Goal: Task Accomplishment & Management: Complete application form

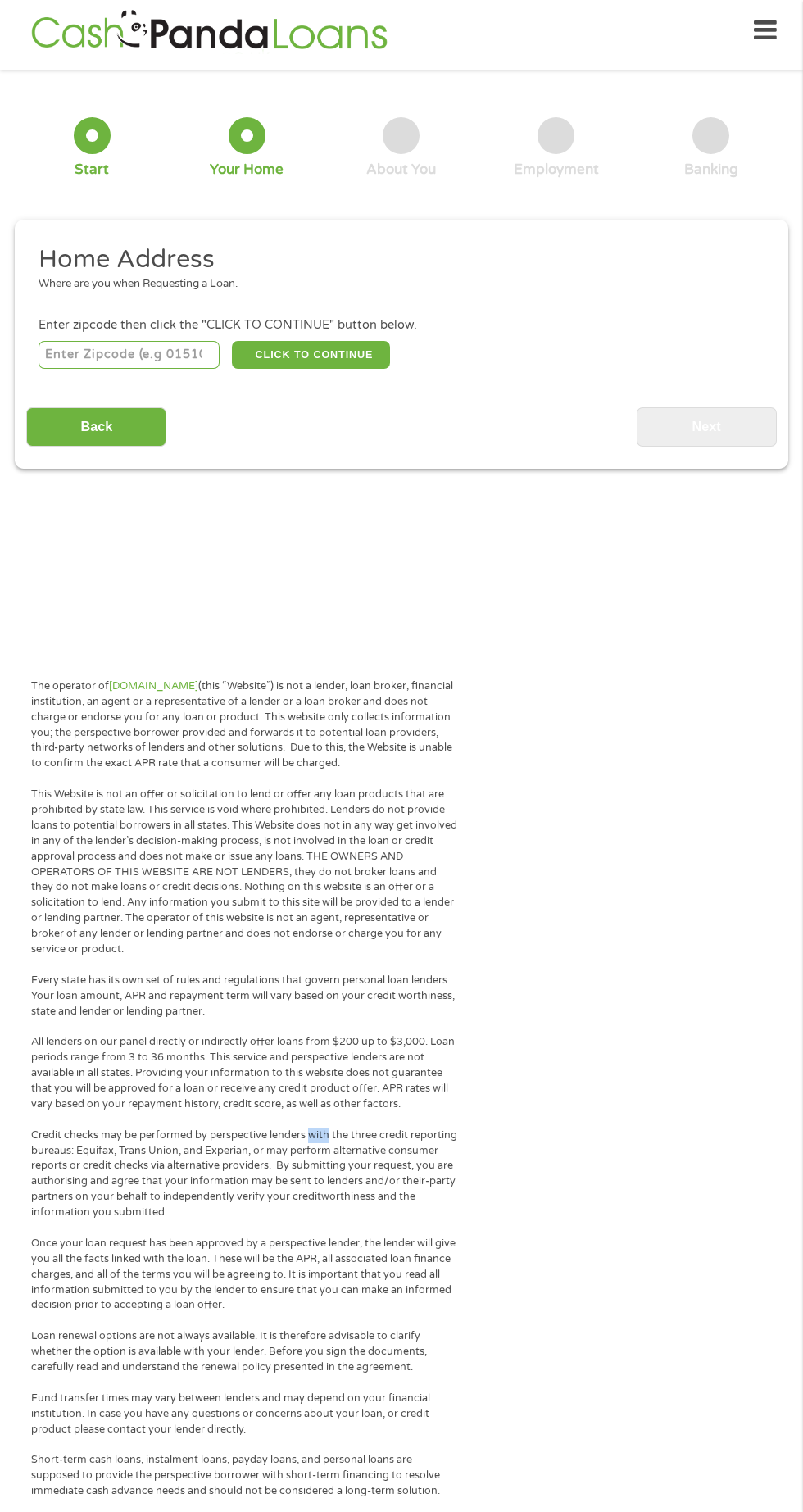
click at [70, 350] on input "number" at bounding box center [129, 355] width 182 height 28
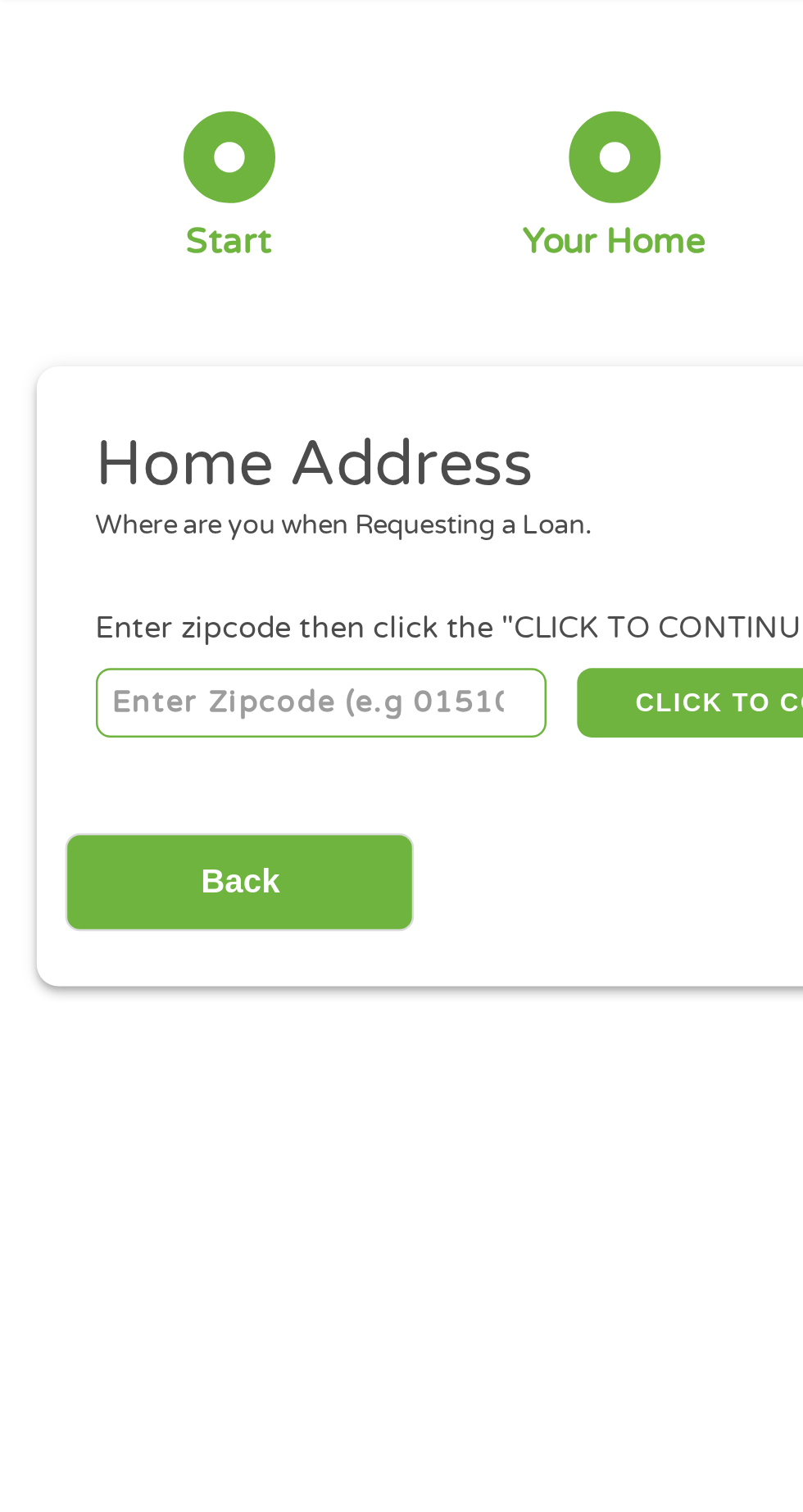
type input "85364"
select select "[US_STATE]"
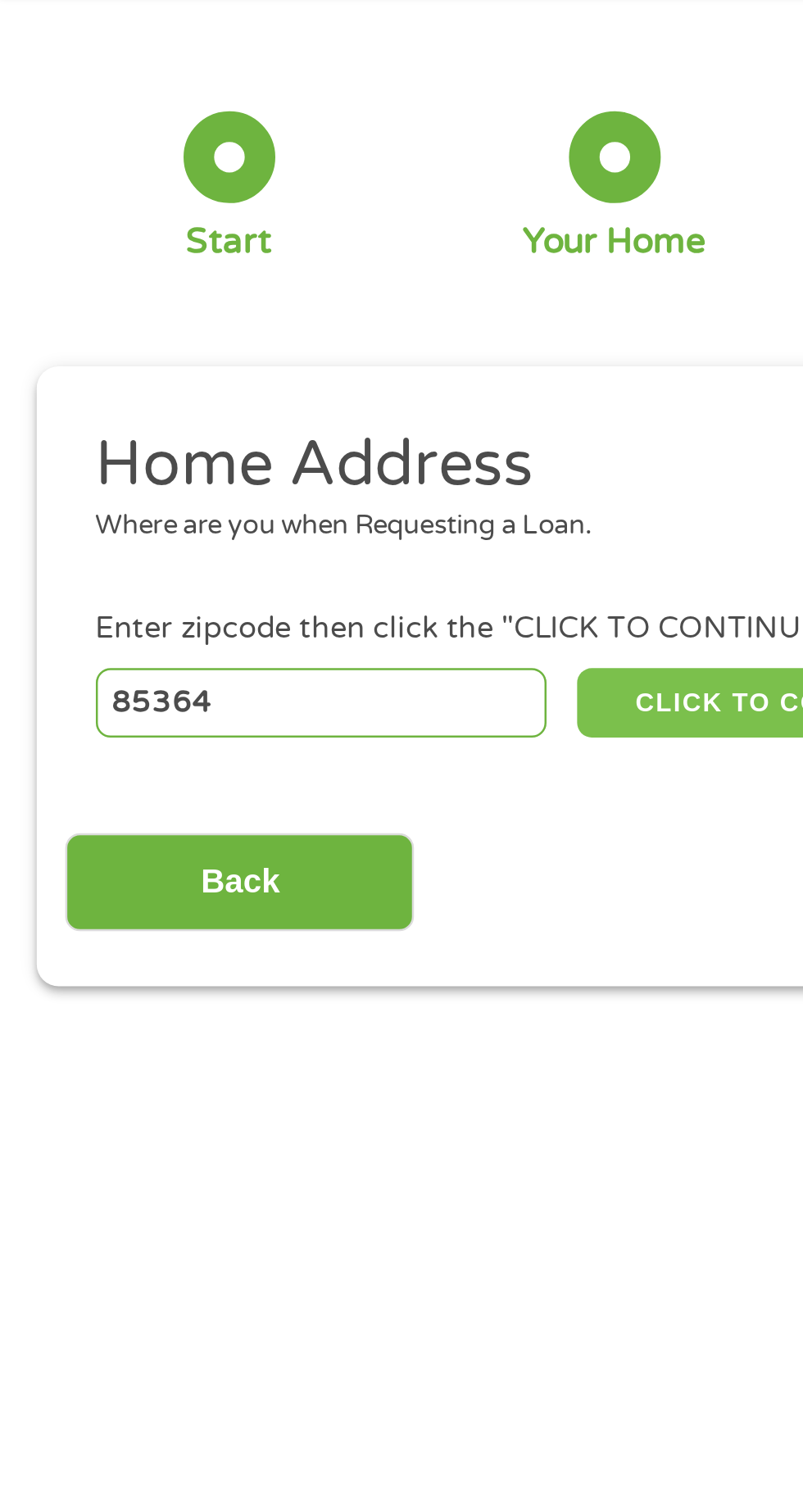
click at [249, 350] on button "CLICK TO CONTINUE" at bounding box center [311, 355] width 158 height 28
type input "85364"
type input "Yuma"
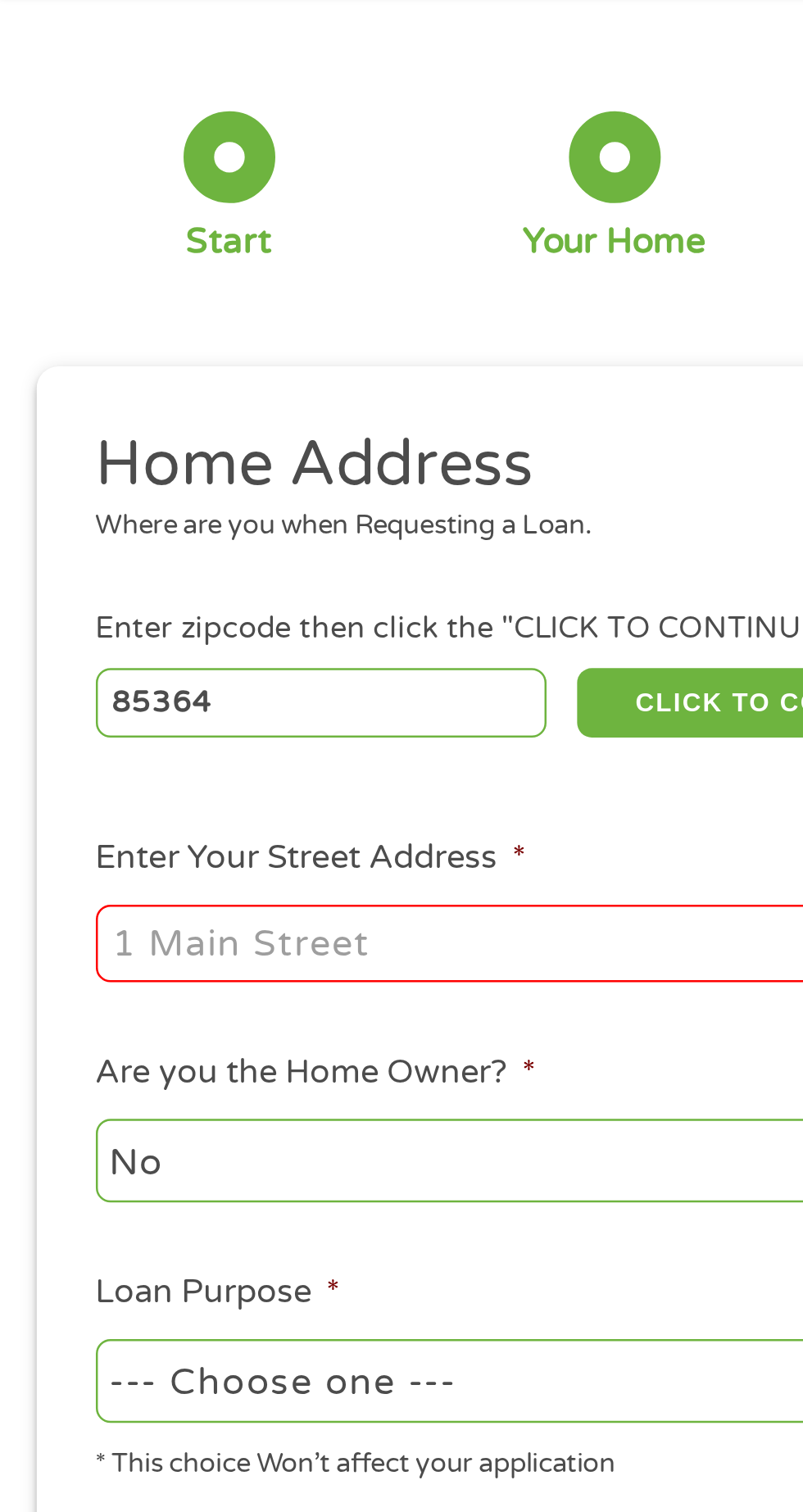
click at [61, 446] on input "Enter Your Street Address *" at bounding box center [214, 451] width 351 height 31
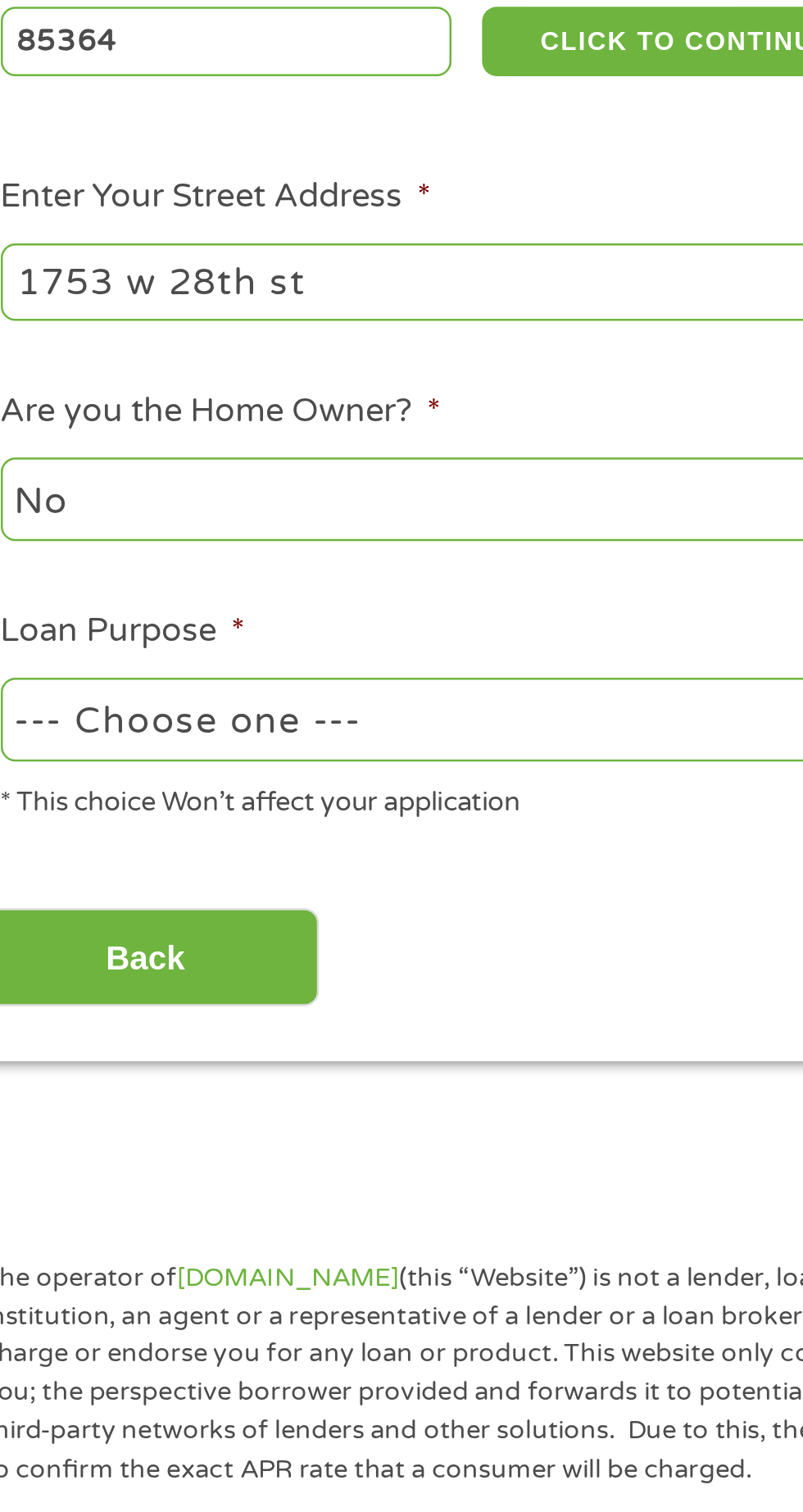
type input "1753 w 28th st"
click at [102, 631] on select "--- Choose one --- Pay Bills Debt Consolidation Home Improvement Major Purchase…" at bounding box center [214, 628] width 351 height 34
select select "shorttermcash"
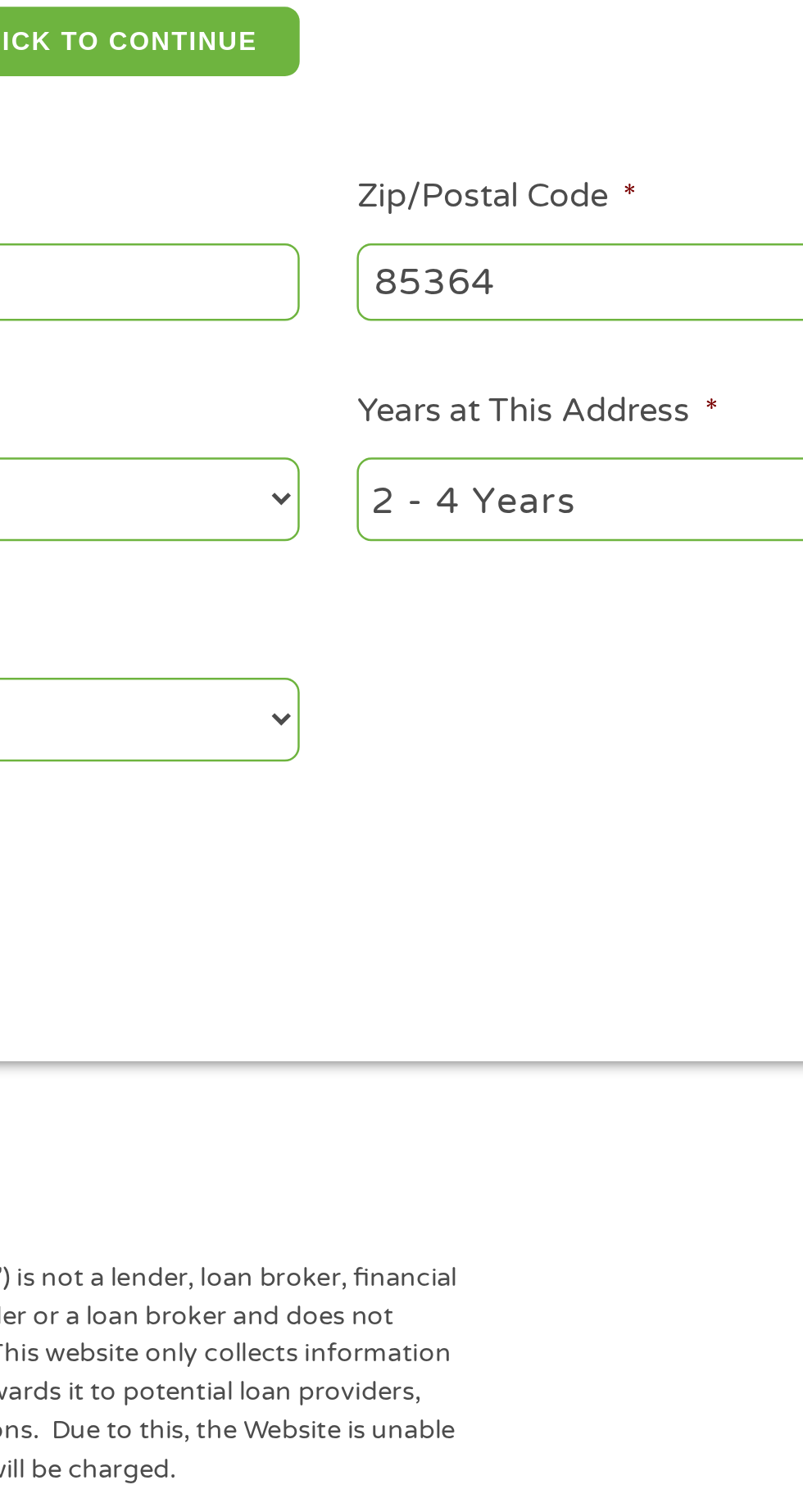
click at [454, 544] on select "1 Year or less 1 - 2 Years 2 - 4 Years Over 4 Years" at bounding box center [588, 539] width 351 height 34
select select "60months"
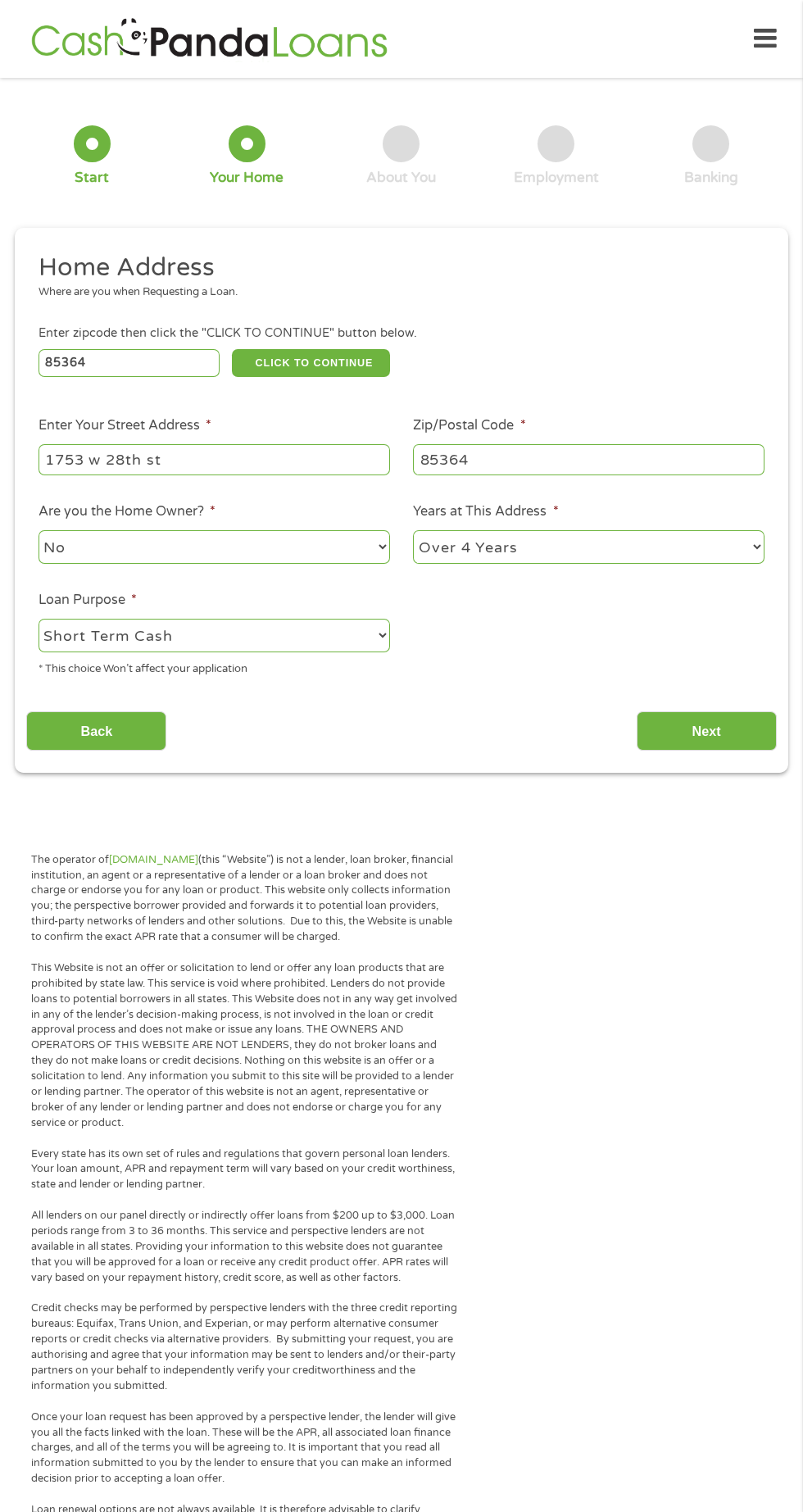
click at [732, 727] on input "Next" at bounding box center [706, 731] width 140 height 40
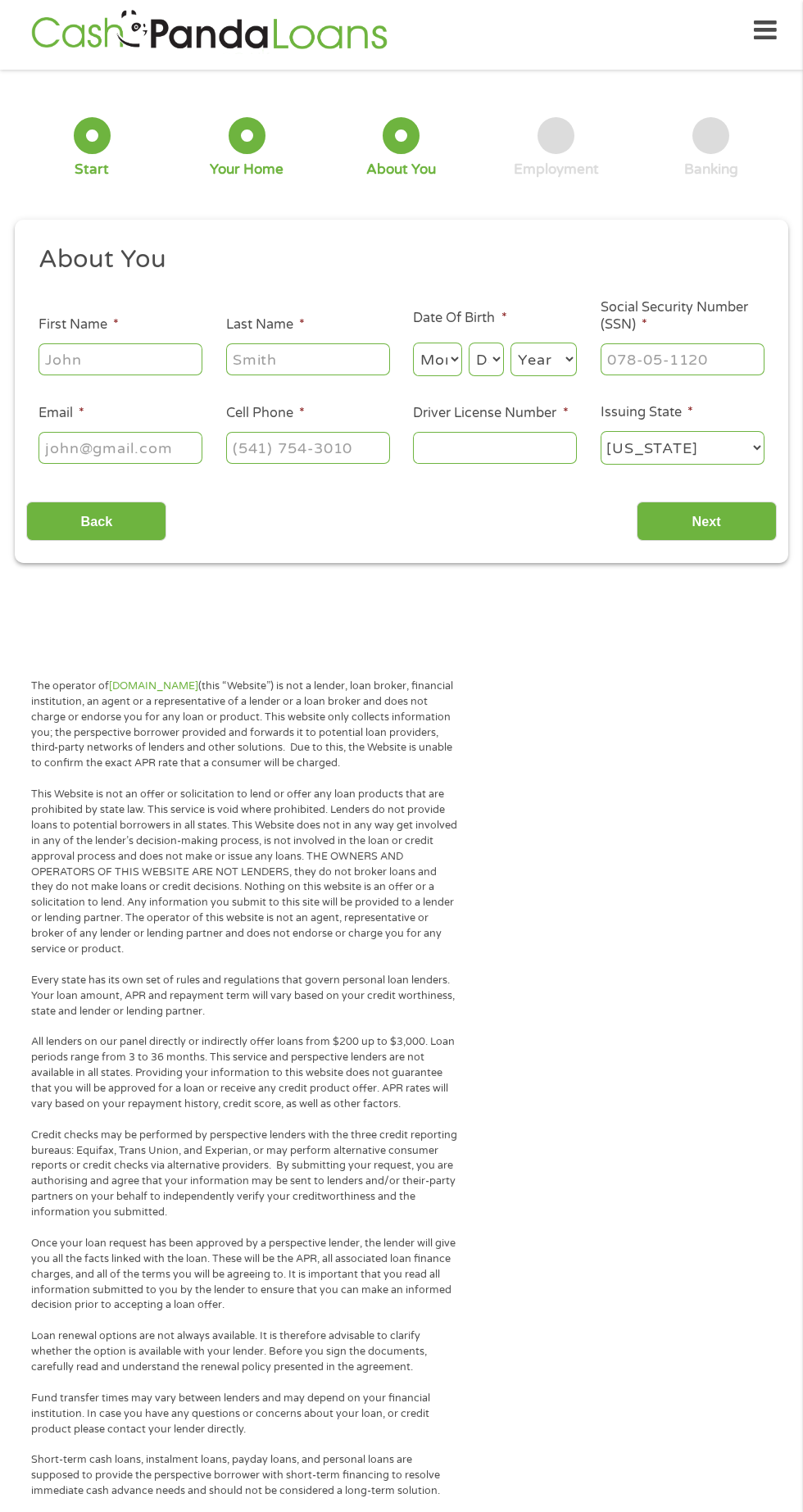
scroll to position [6, 6]
click at [129, 360] on input "First Name *" at bounding box center [120, 358] width 164 height 31
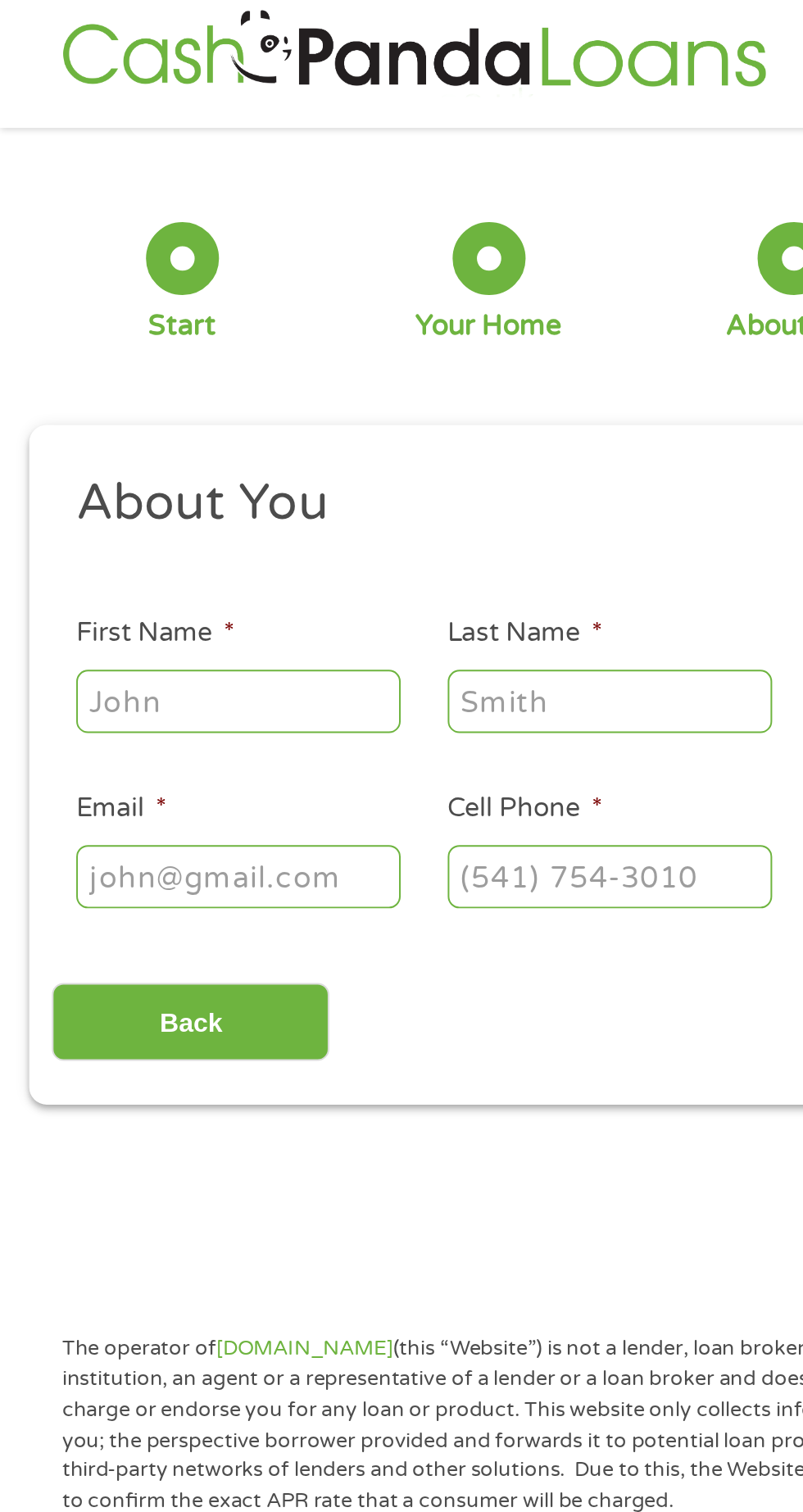
type input "[PERSON_NAME]"
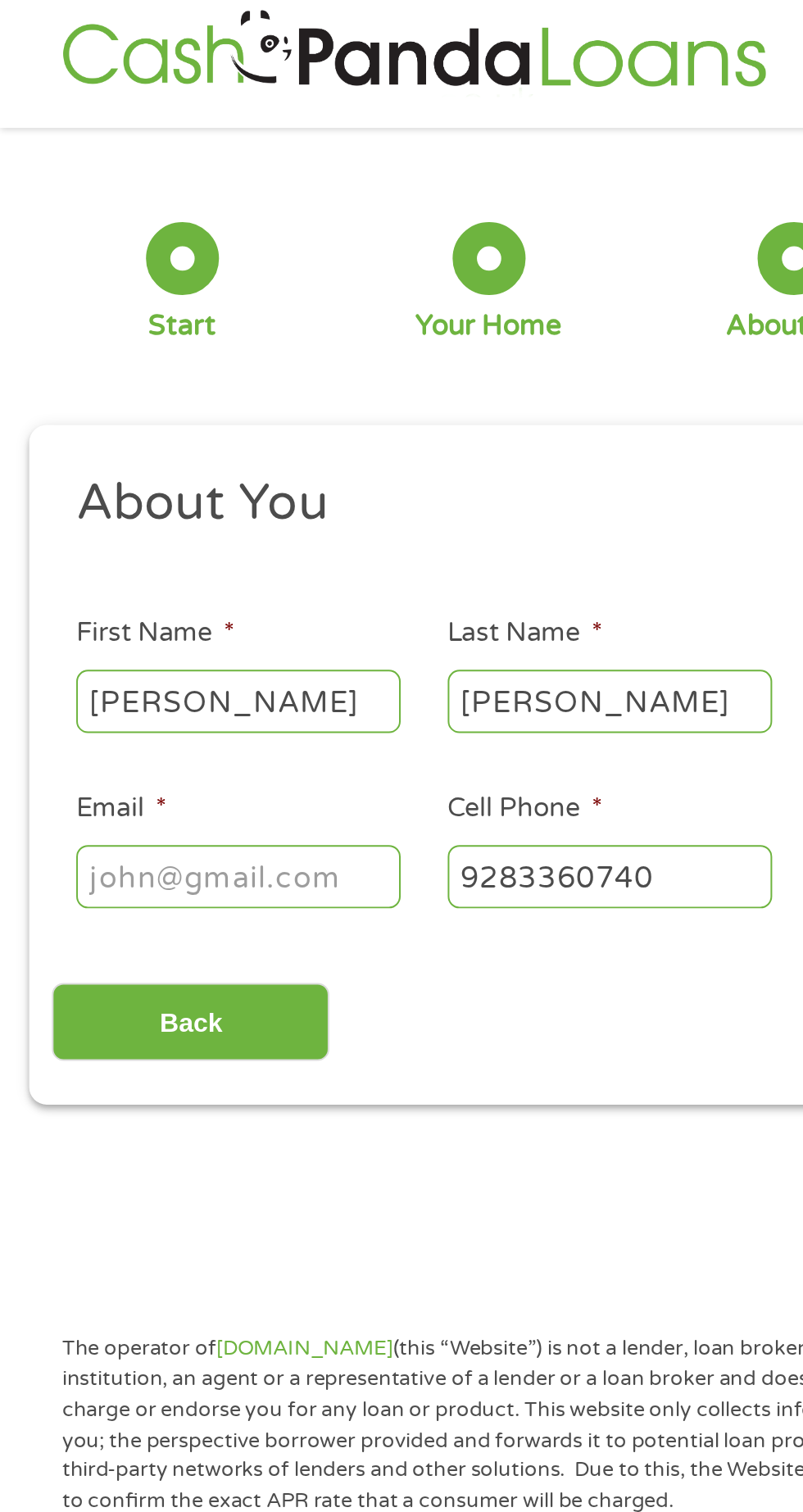
type input "[PHONE_NUMBER]"
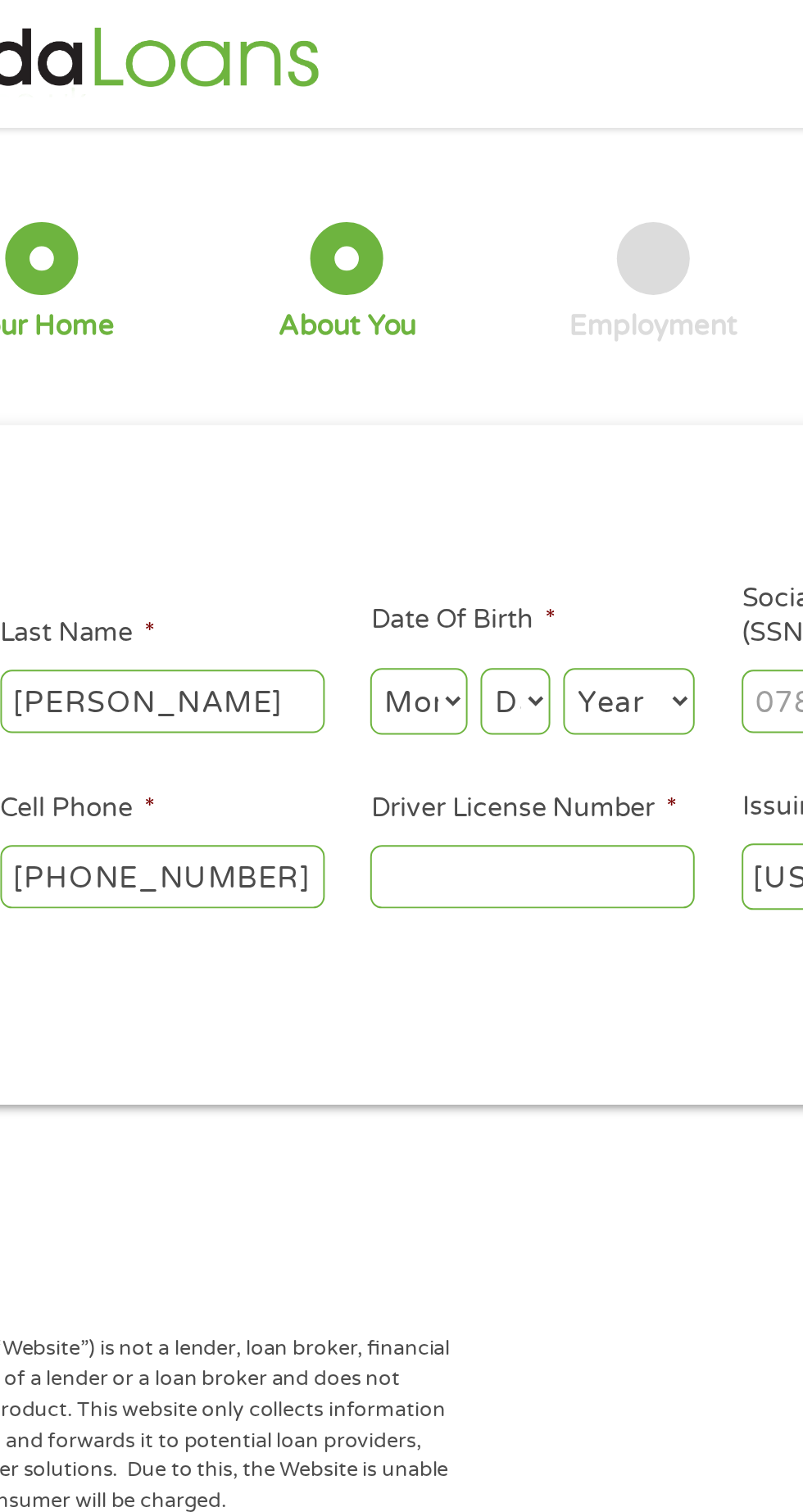
click at [423, 353] on select "Month 1 2 3 4 5 6 7 8 9 10 11 12" at bounding box center [437, 359] width 49 height 34
select select "9"
click at [490, 364] on select "Day 1 2 3 4 5 6 7 8 9 10 11 12 13 14 15 16 17 18 19 20 21 22 23 24 25 26 27 28 …" at bounding box center [485, 359] width 35 height 34
select select "3"
click at [556, 371] on select "Year [DATE] 2006 2005 2004 2003 2002 2001 2000 1999 1998 1997 1996 1995 1994 19…" at bounding box center [543, 359] width 66 height 34
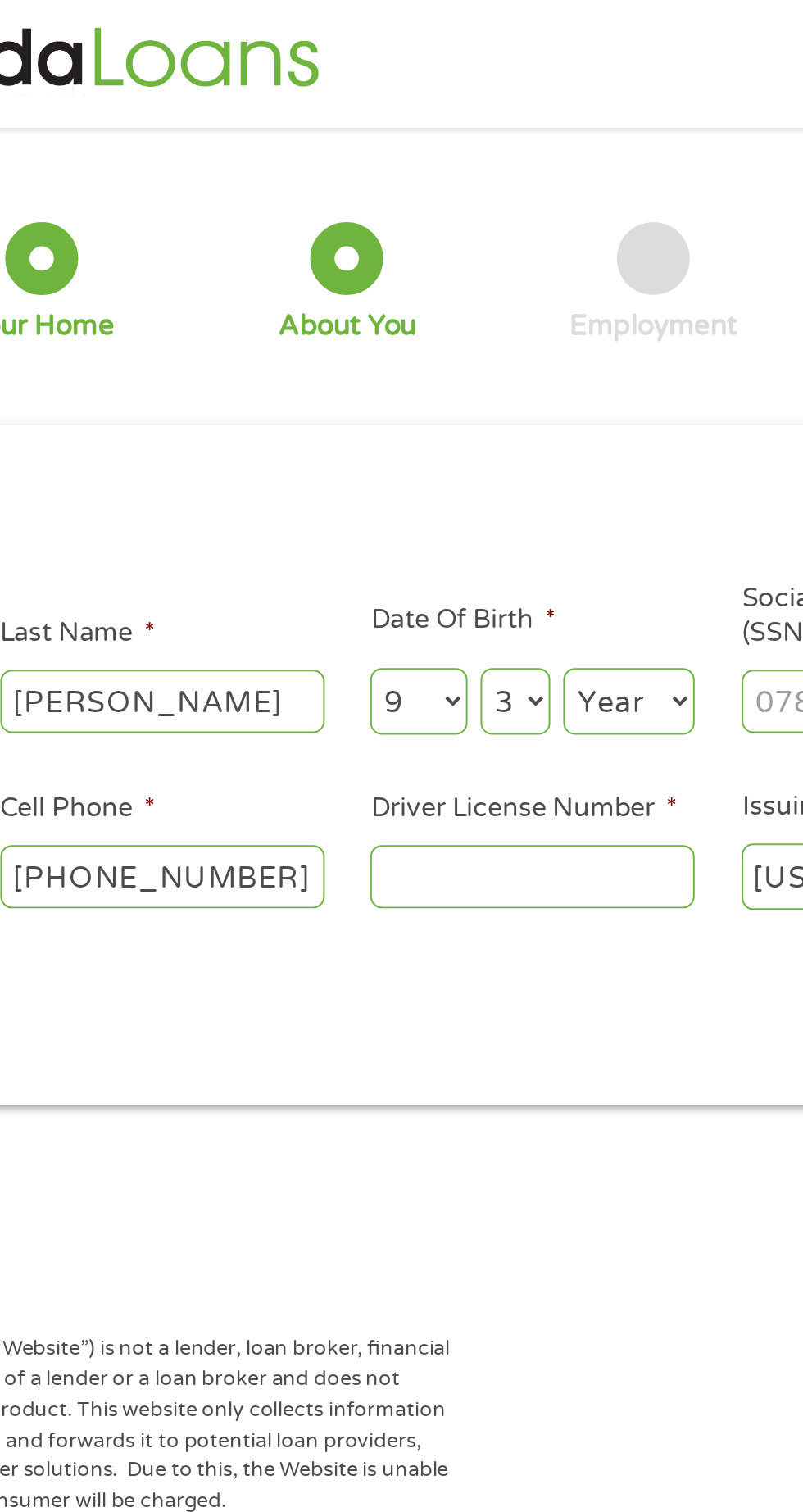
select select "1987"
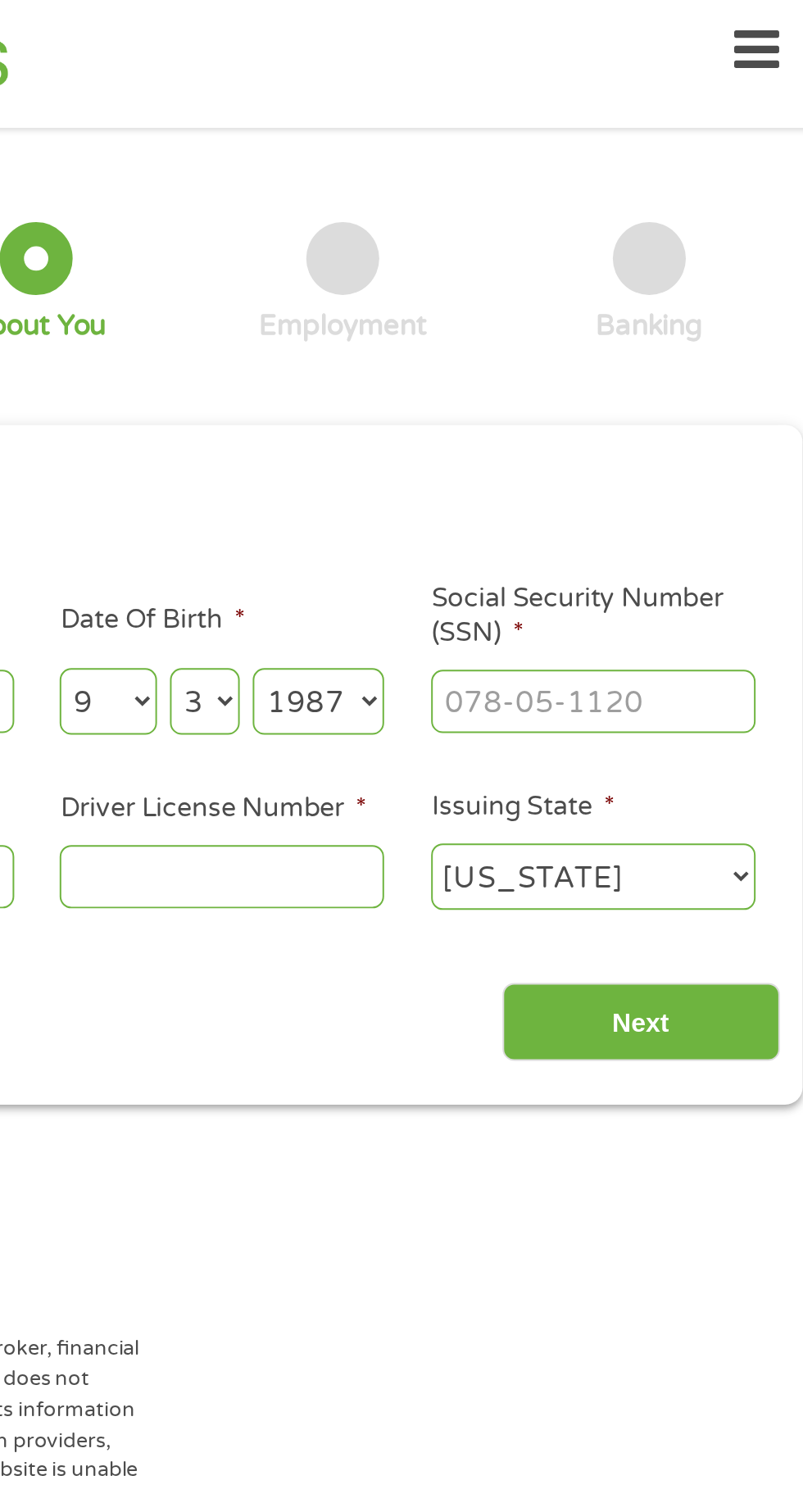
click at [697, 363] on input "Social Security Number (SSN) *" at bounding box center [682, 358] width 164 height 31
type input "614-03-1386"
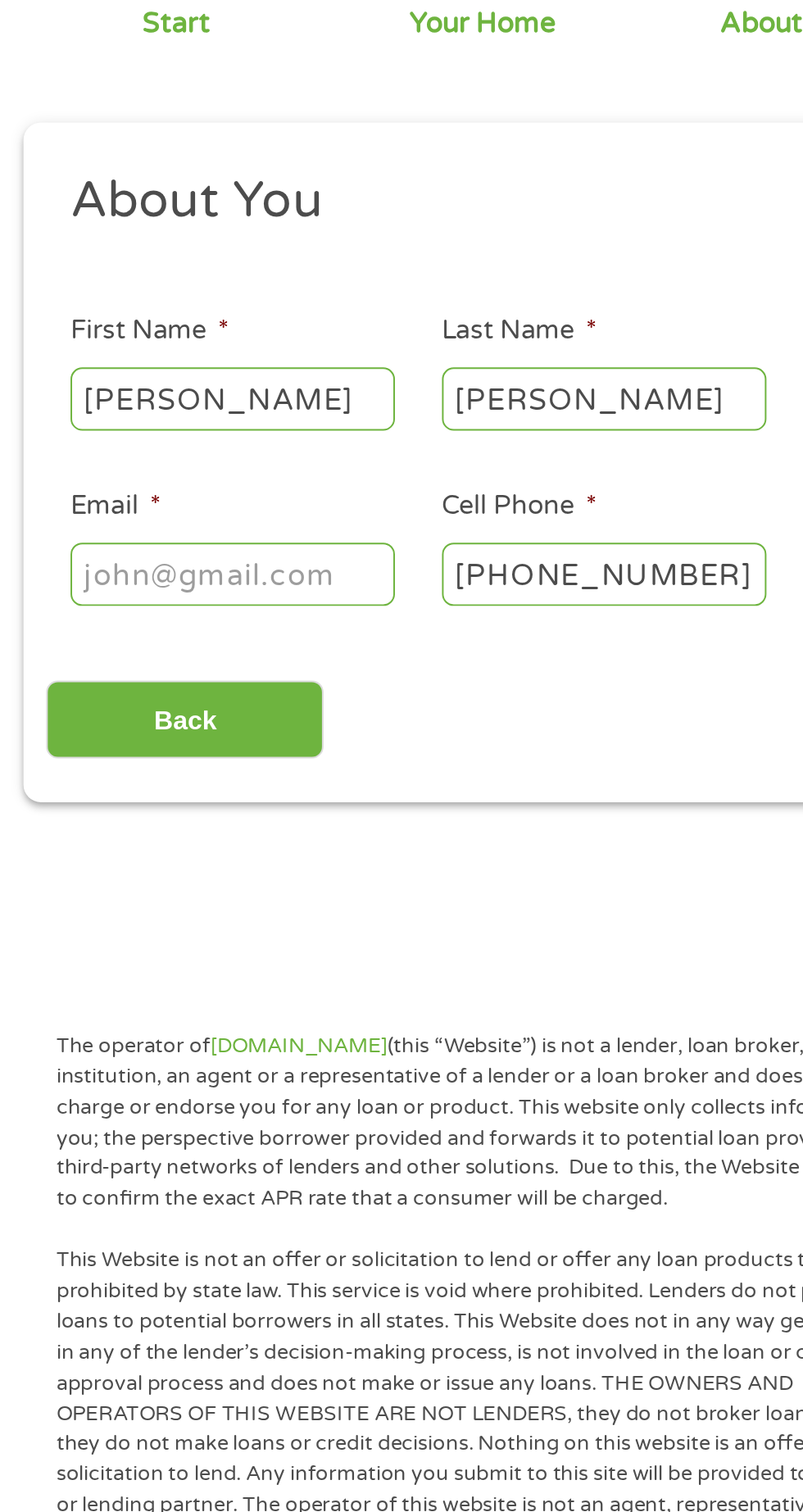
click at [189, 477] on ul "About You This field is hidden when viewing the form Title * --- Choose one ---…" at bounding box center [400, 361] width 749 height 236
click at [157, 446] on input "Email *" at bounding box center [120, 447] width 164 height 31
type input "[EMAIL_ADDRESS][DOMAIN_NAME]"
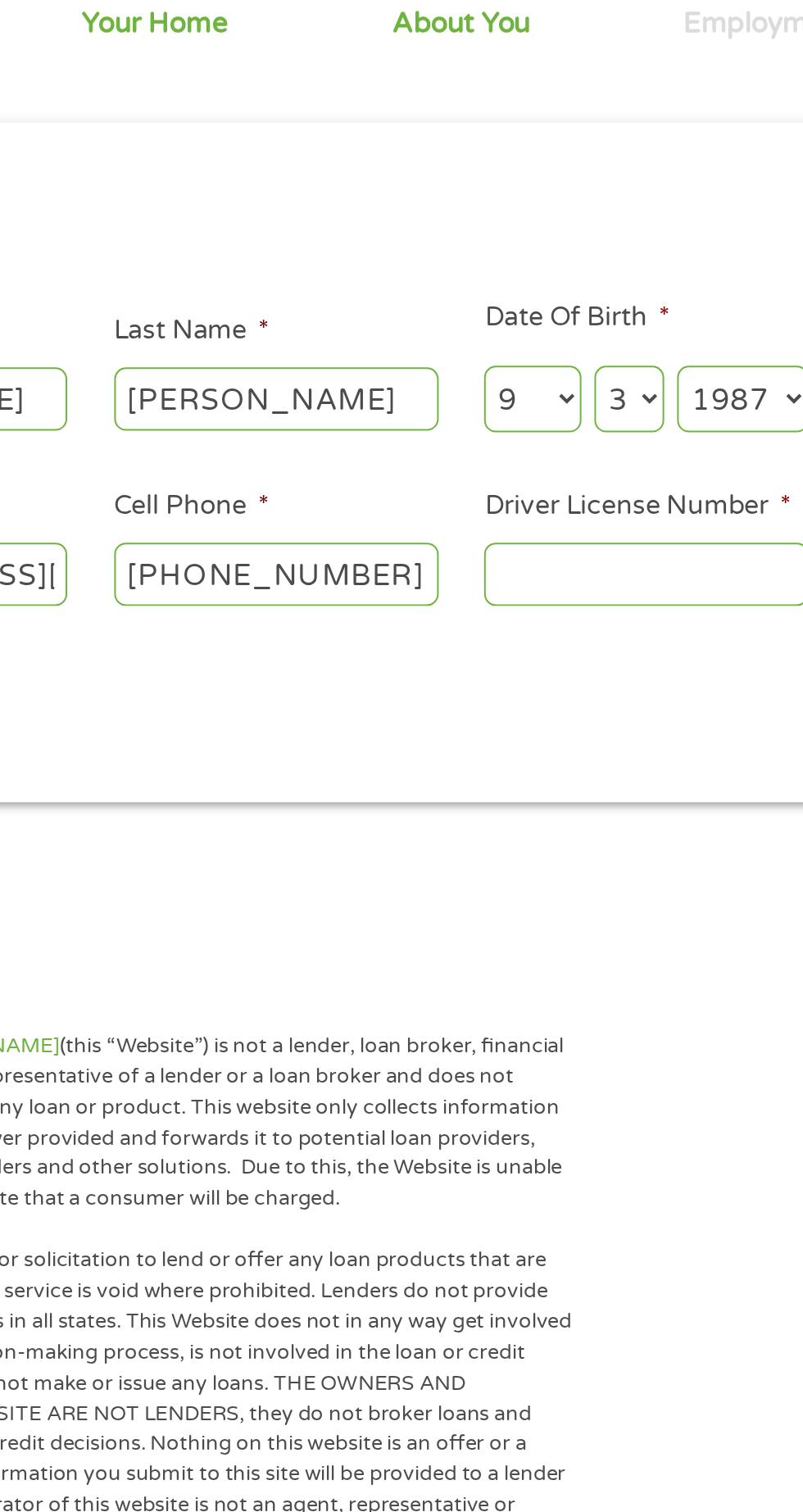
click at [508, 457] on input "Driver License Number *" at bounding box center [494, 447] width 164 height 31
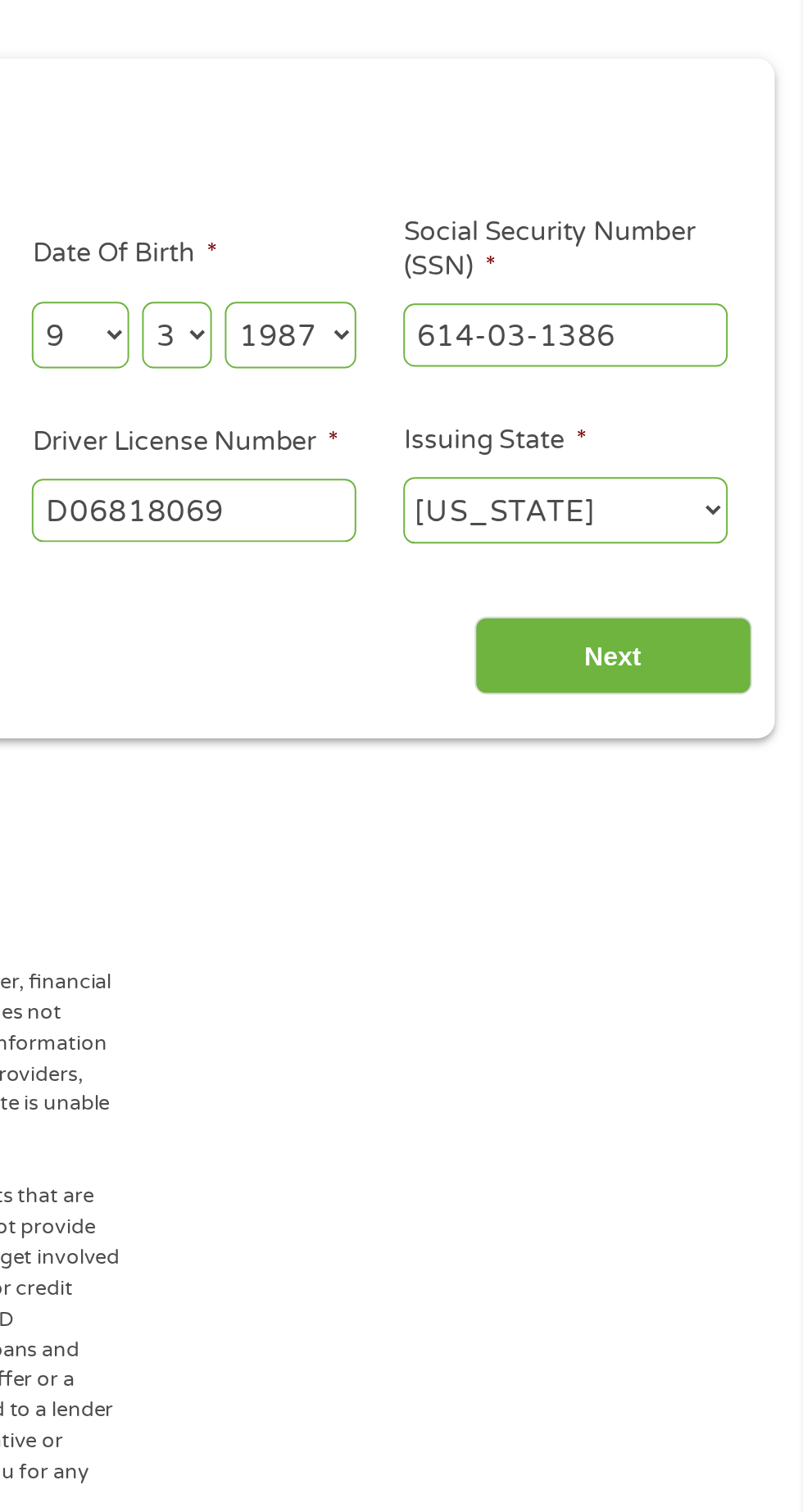
type input "D06818069"
click at [732, 520] on input "Next" at bounding box center [706, 521] width 140 height 40
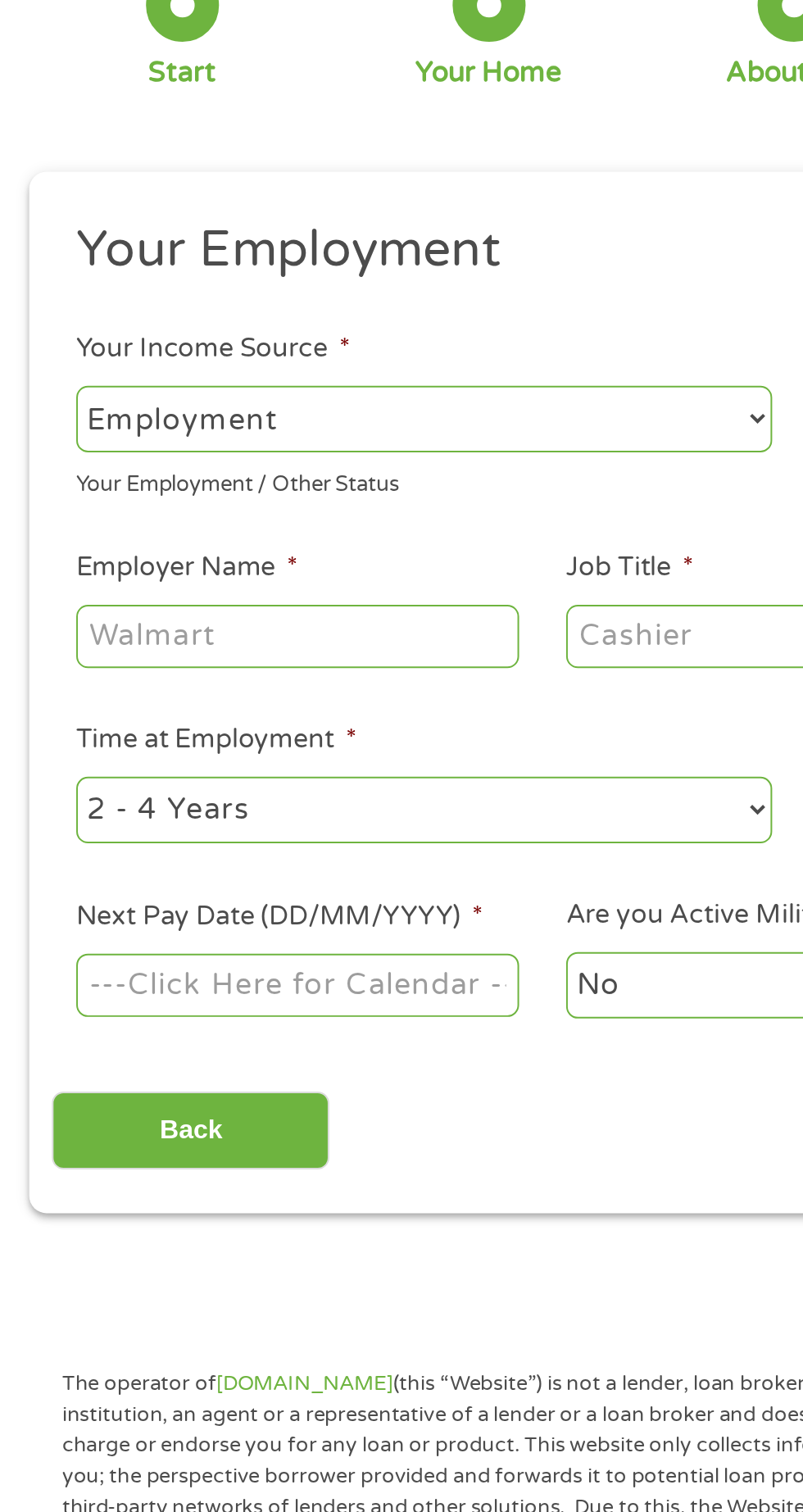
click at [371, 346] on select "--- Choose one --- Employment [DEMOGRAPHIC_DATA] Benefits" at bounding box center [214, 345] width 351 height 34
select select "benefits"
type input "Other"
type input "[PHONE_NUMBER]"
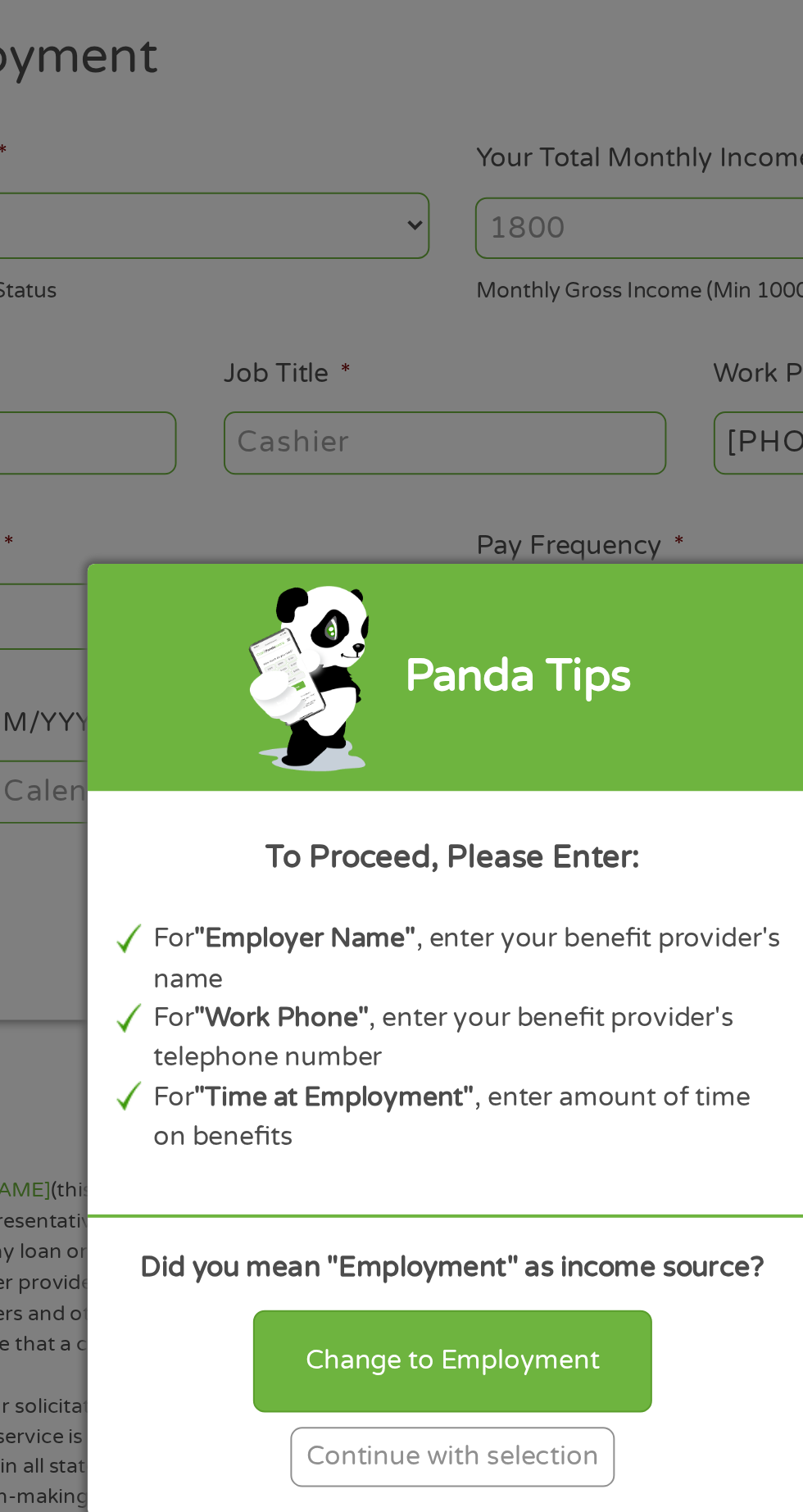
click at [437, 943] on div "Change to Employment" at bounding box center [401, 917] width 201 height 51
select select "fullTime"
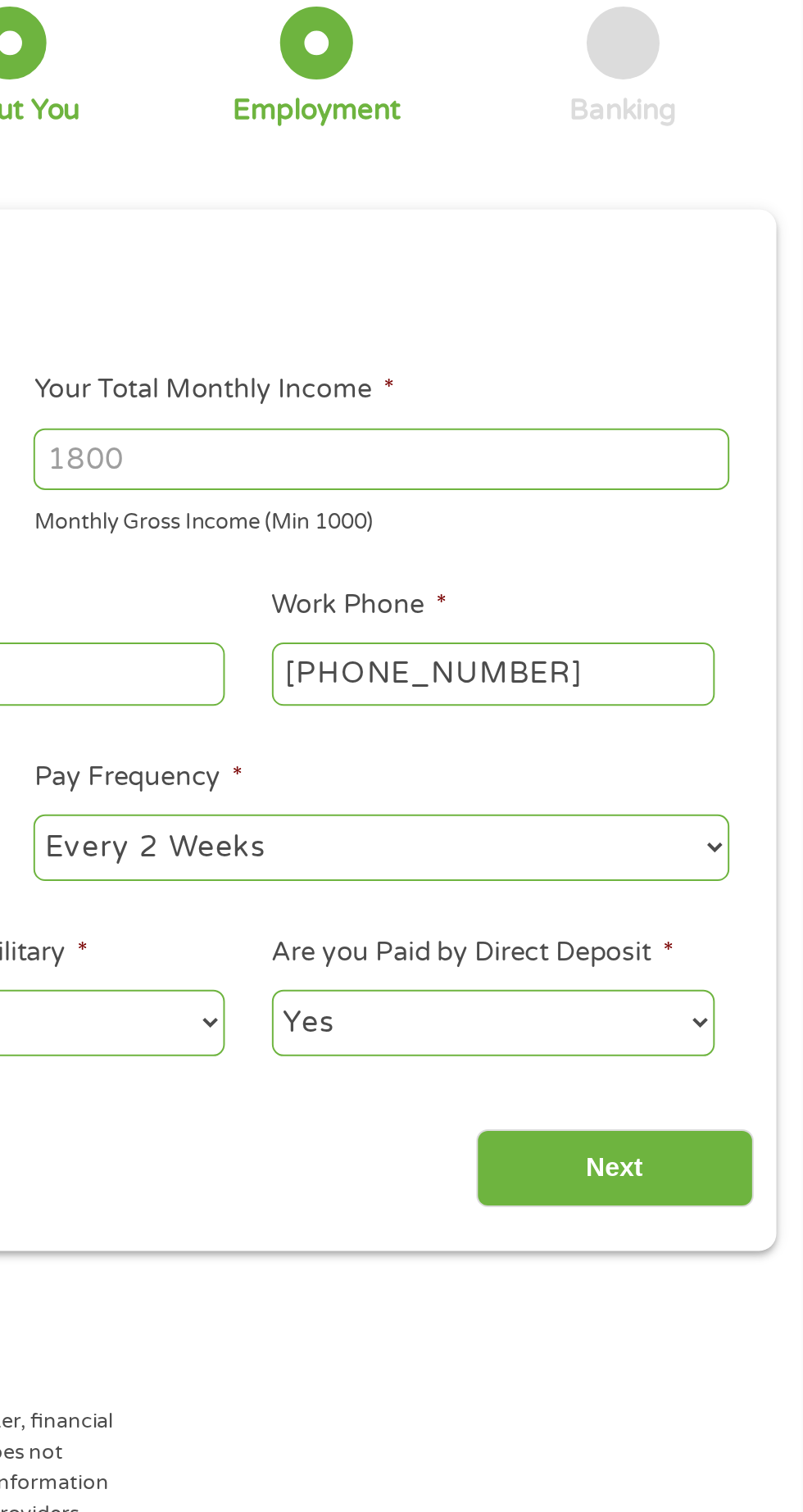
click at [485, 359] on input "Your Total Monthly Income *" at bounding box center [588, 346] width 351 height 31
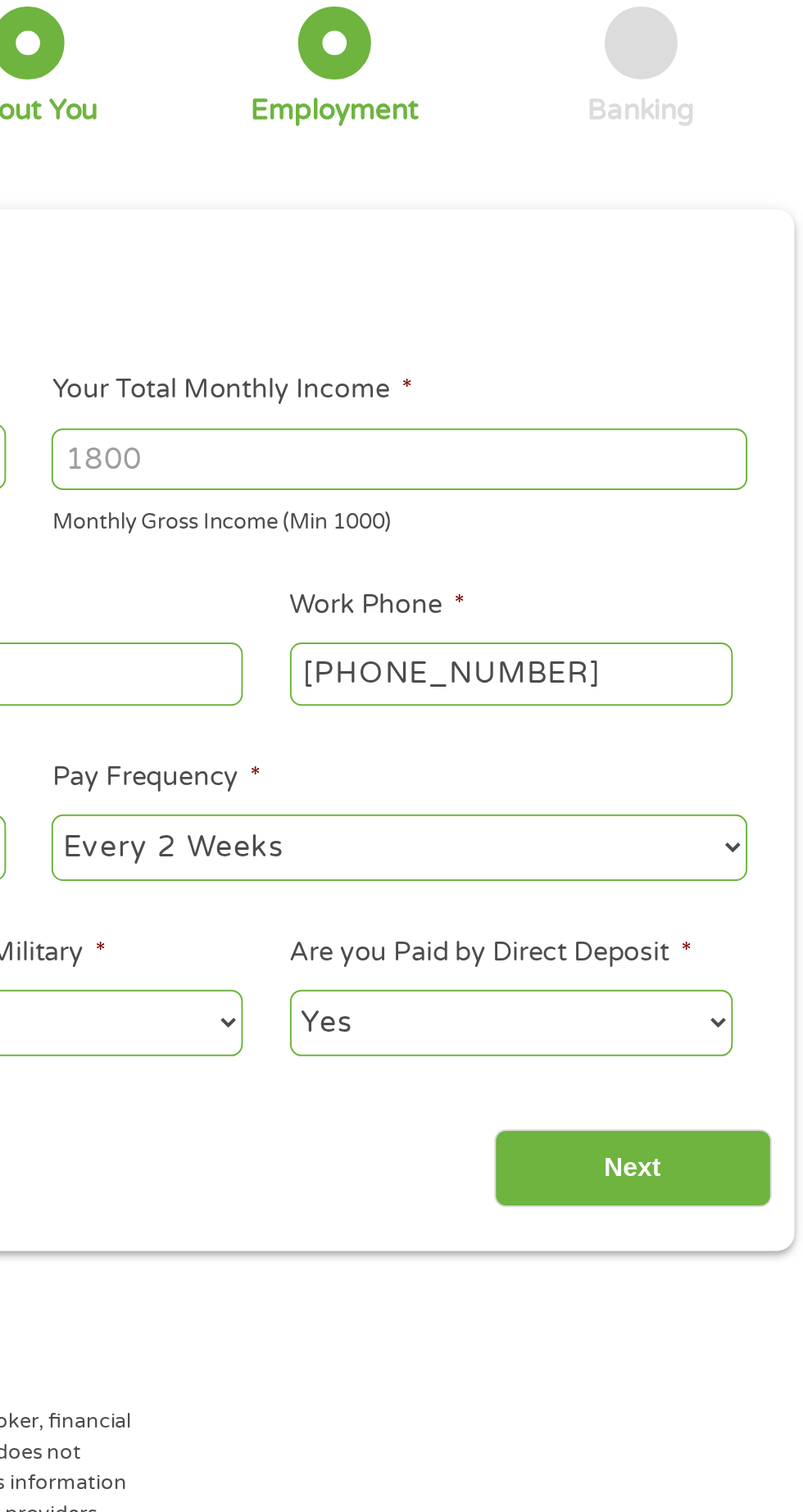
click at [628, 346] on input "Your Total Monthly Income *" at bounding box center [588, 346] width 351 height 31
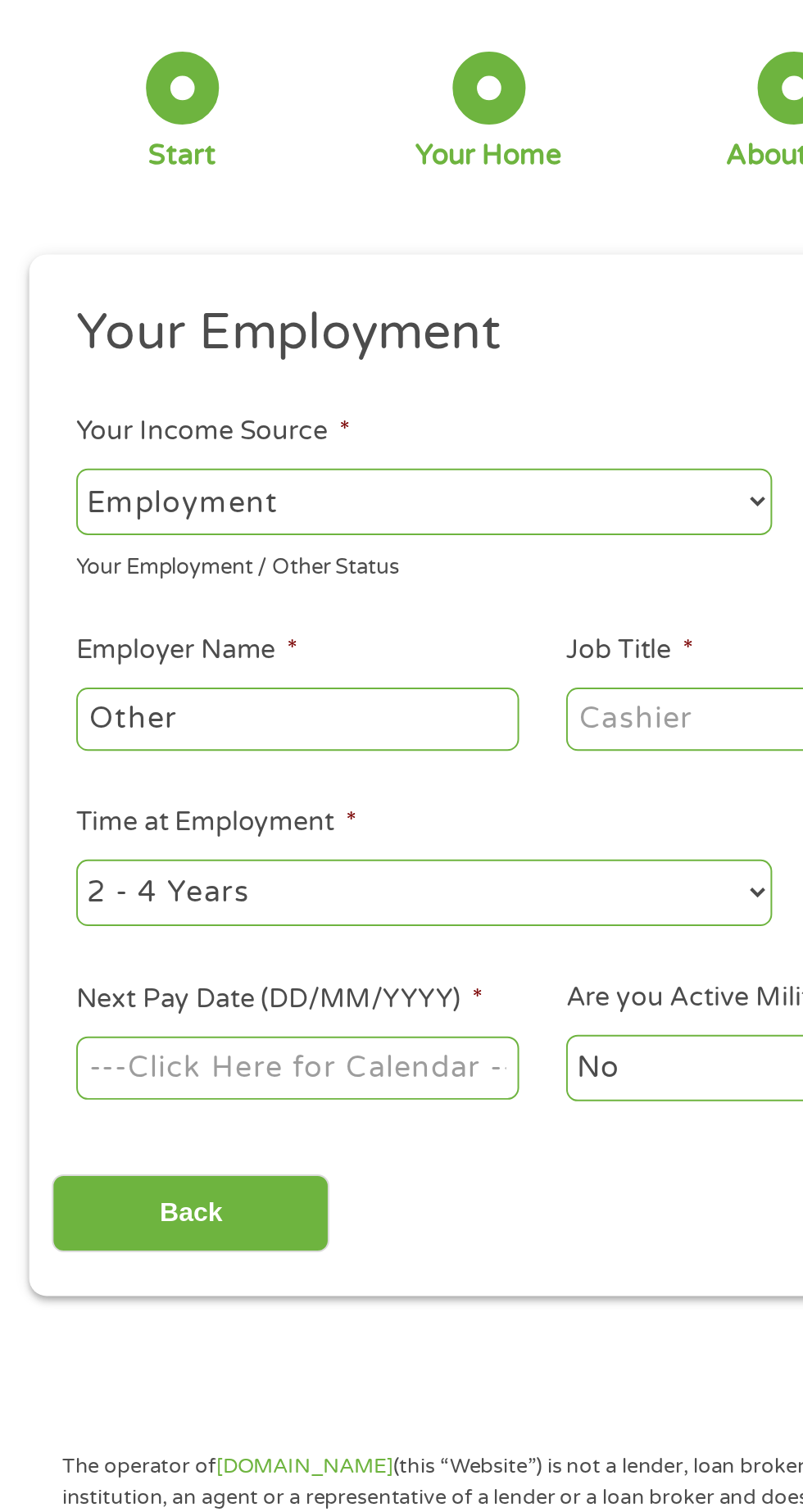
type input "1200"
click at [197, 463] on input "Other" at bounding box center [150, 453] width 224 height 31
type input "O"
type input "Social security"
click at [368, 460] on input "Job Title *" at bounding box center [397, 453] width 224 height 31
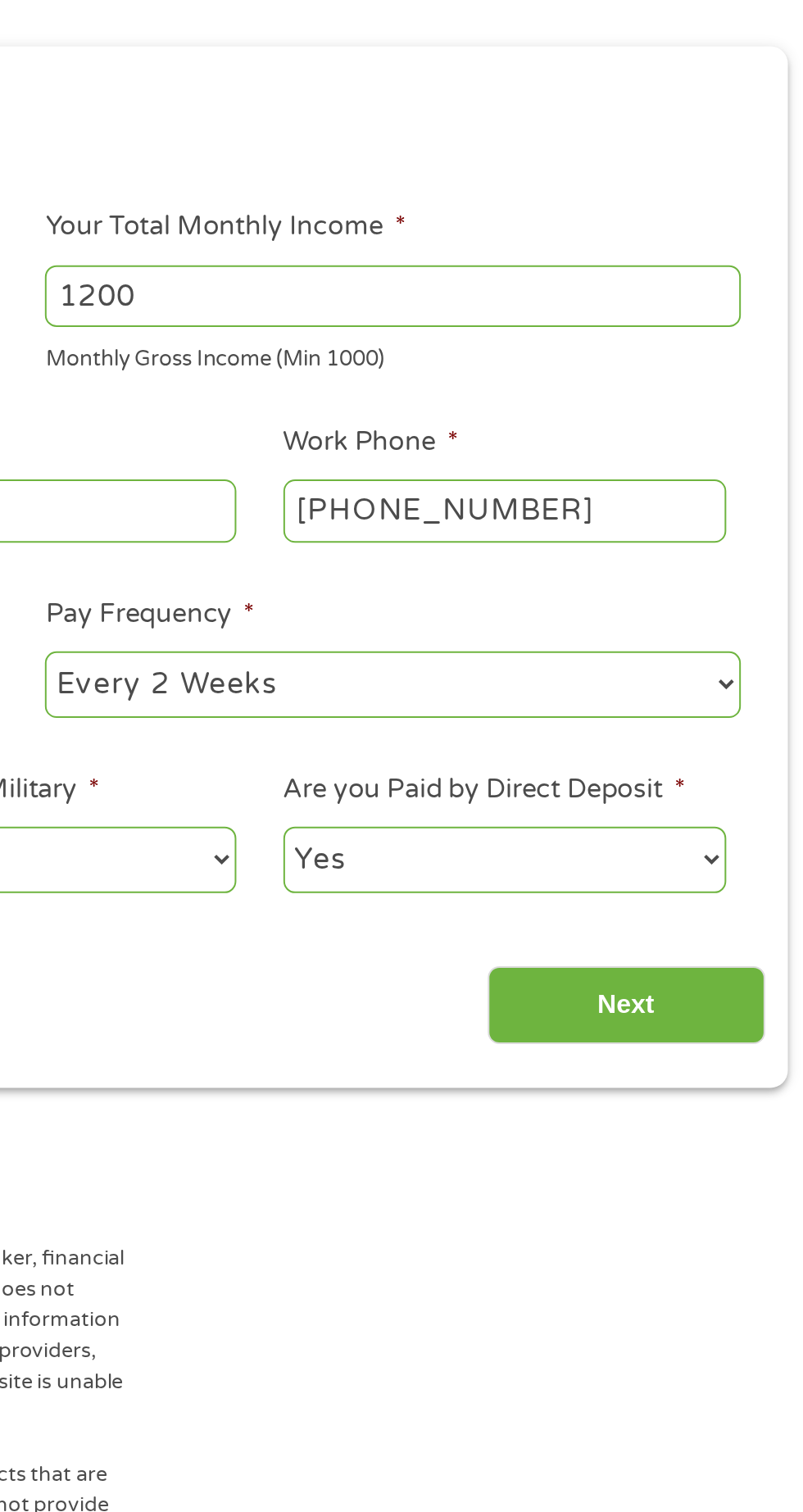
type input "Ssi"
click at [691, 455] on input "[PHONE_NUMBER]" at bounding box center [645, 453] width 224 height 31
type input "[PHONE_NUMBER]"
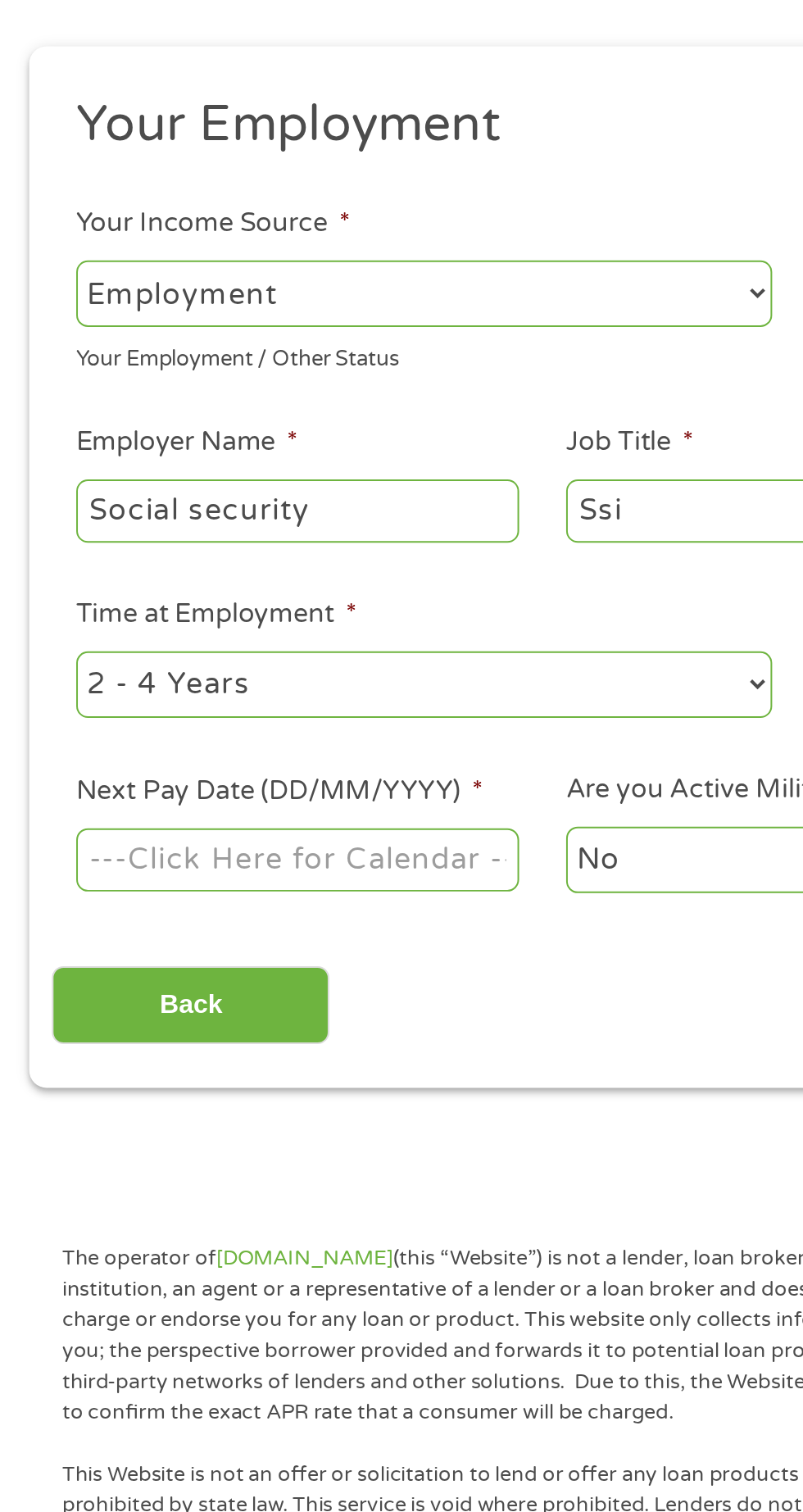
click at [350, 549] on select "--- Choose one --- 1 Year or less 1 - 2 Years 2 - 4 Years Over 4 Years" at bounding box center [214, 542] width 351 height 34
select select "60months"
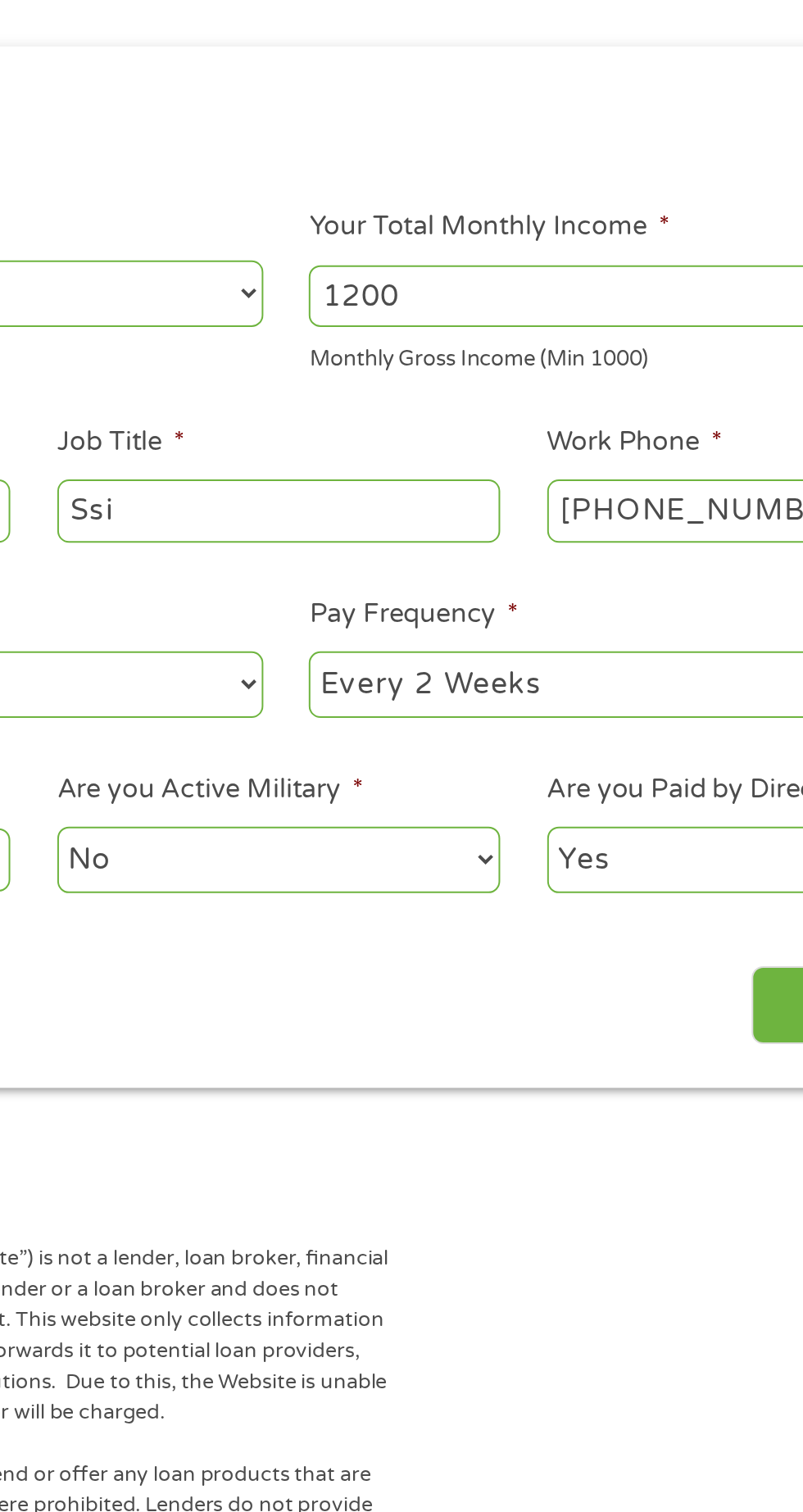
click at [460, 534] on select "--- Choose one --- Every 2 Weeks Every Week Monthly Semi-Monthly" at bounding box center [588, 542] width 351 height 34
select select "monthly"
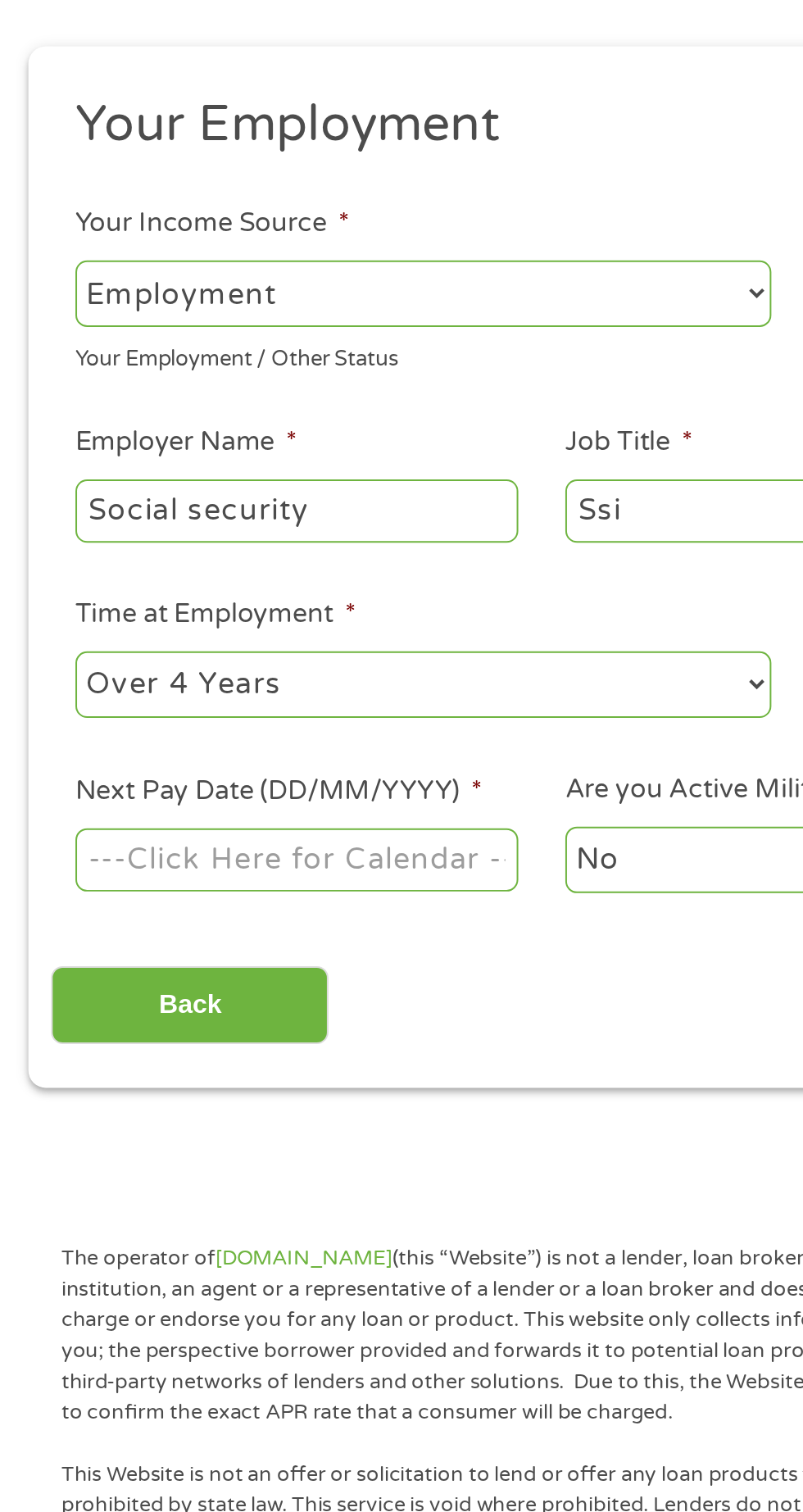
click at [140, 623] on body "Home Get Loan Offer How it works FAQs Blog Cash Loans Quick Loans Online Loans …" at bounding box center [401, 1241] width 803 height 2500
click at [193, 620] on input "Next Pay Date (DD/MM/YYYY) *" at bounding box center [150, 630] width 224 height 31
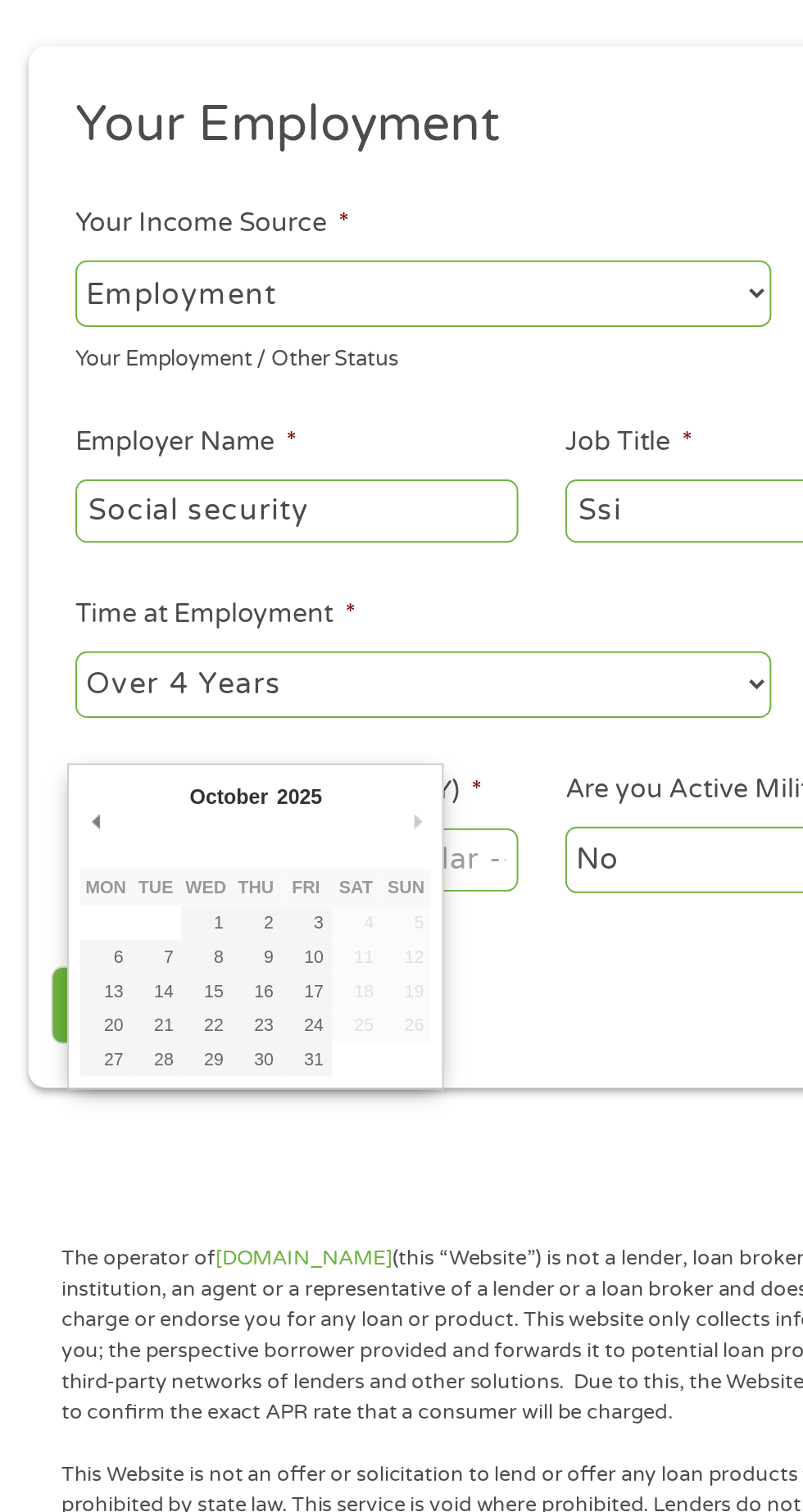
type input "[DATE]"
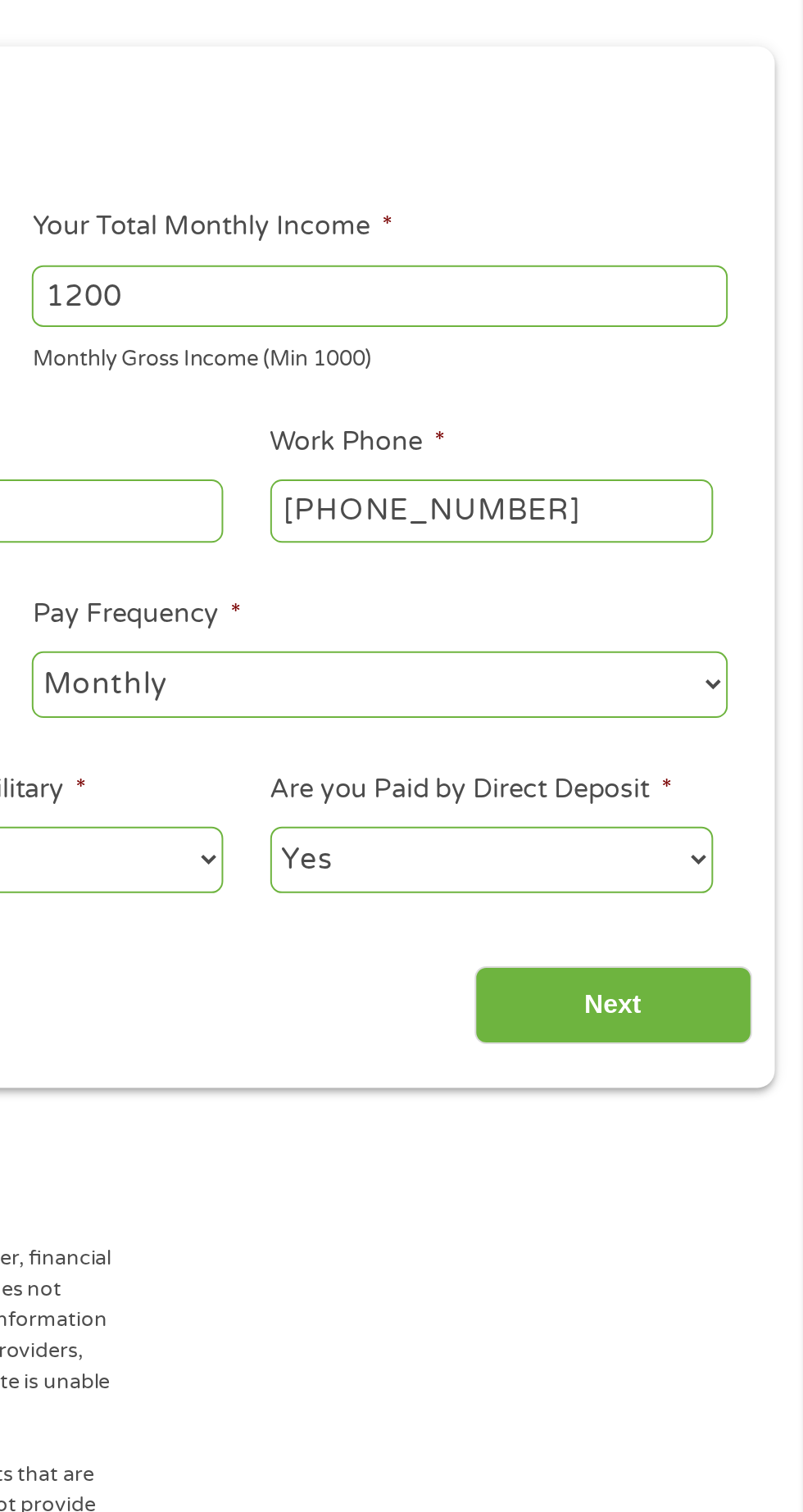
click at [663, 696] on input "Next" at bounding box center [706, 704] width 140 height 40
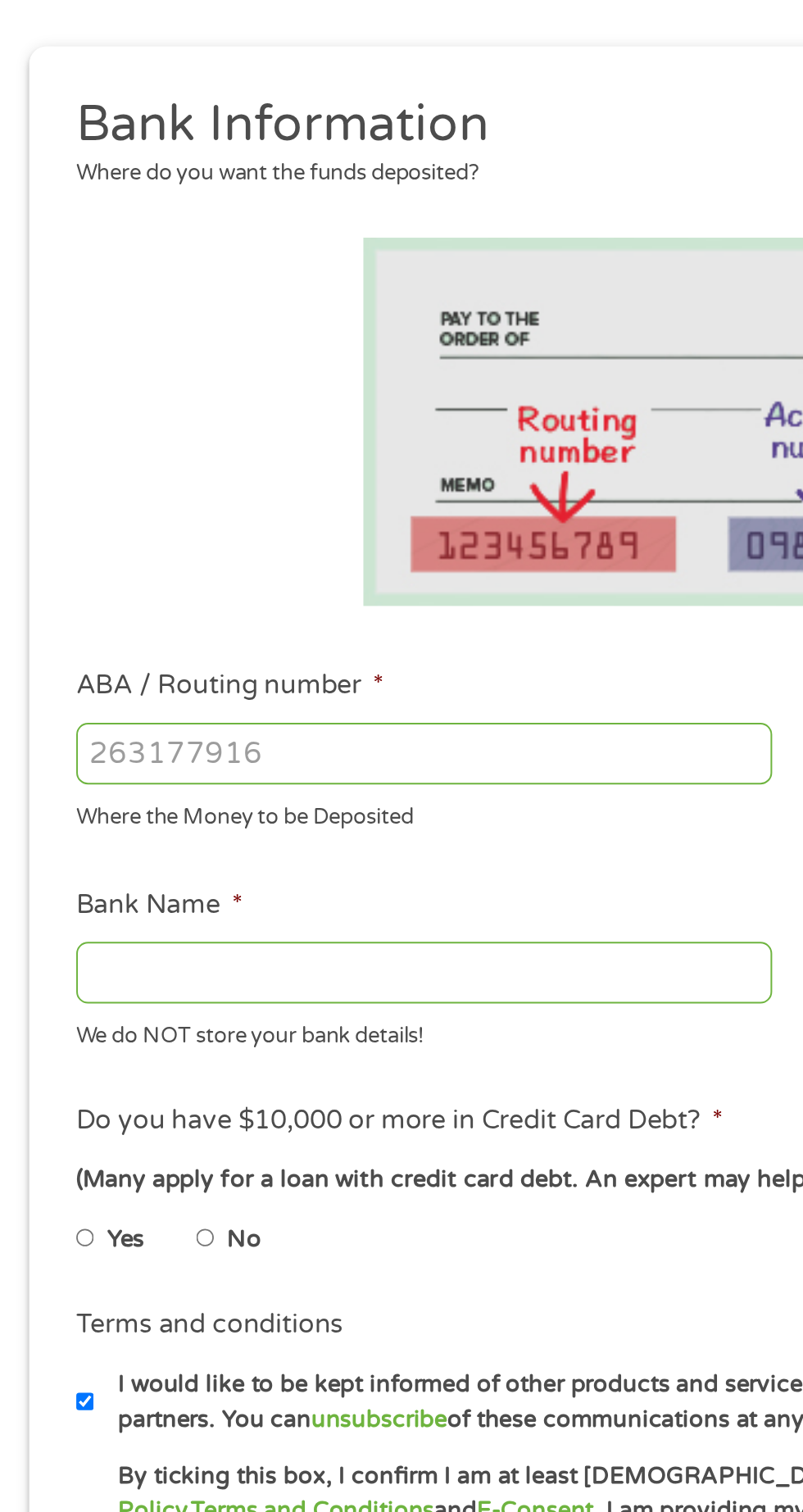
click at [335, 580] on input "ABA / Routing number *" at bounding box center [214, 577] width 351 height 31
type input "122100024"
type input "JPMORGAN CHASE BANK NA"
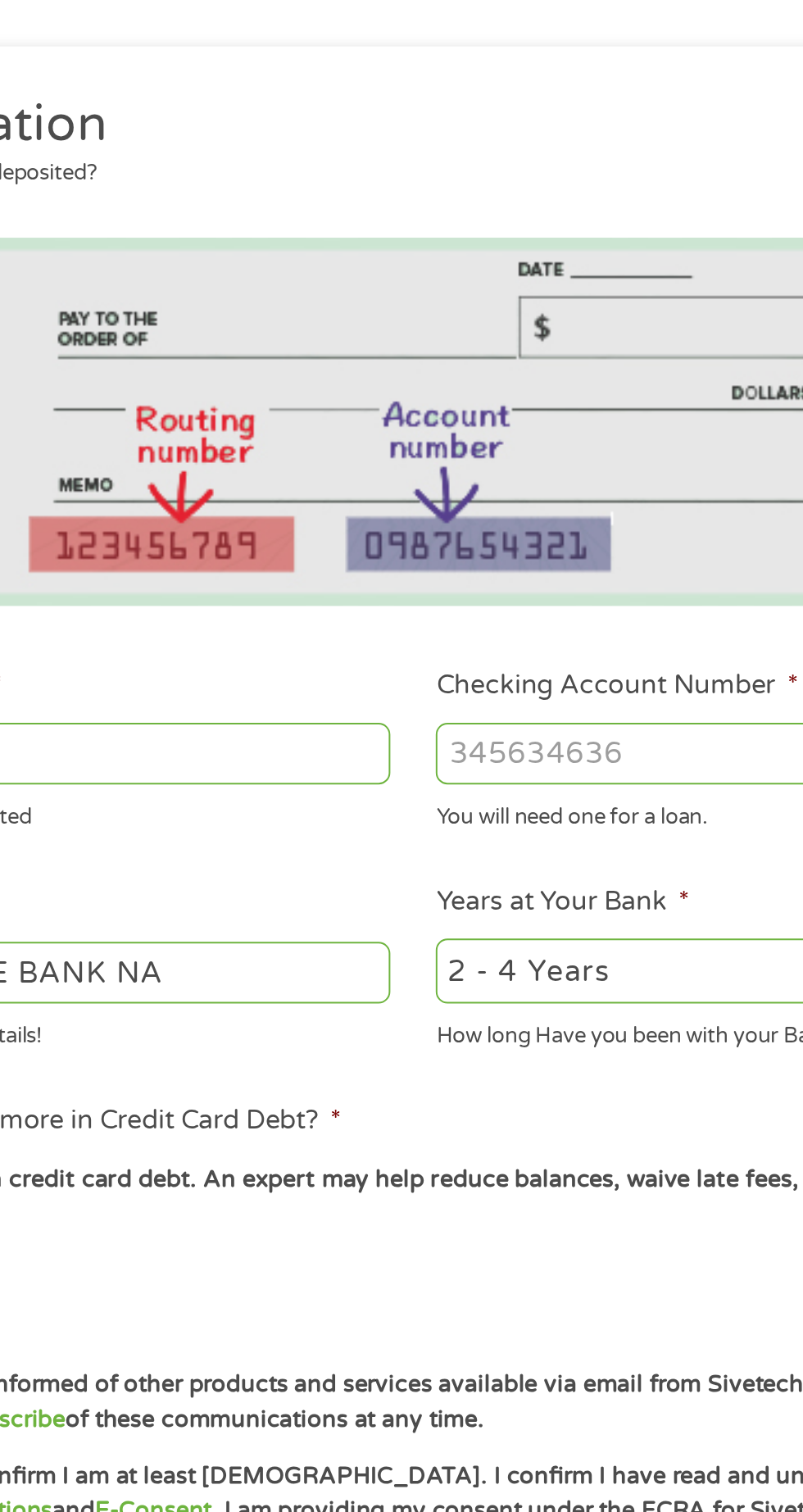
type input "122100024"
click at [526, 578] on input "Checking Account Number *" at bounding box center [588, 577] width 351 height 31
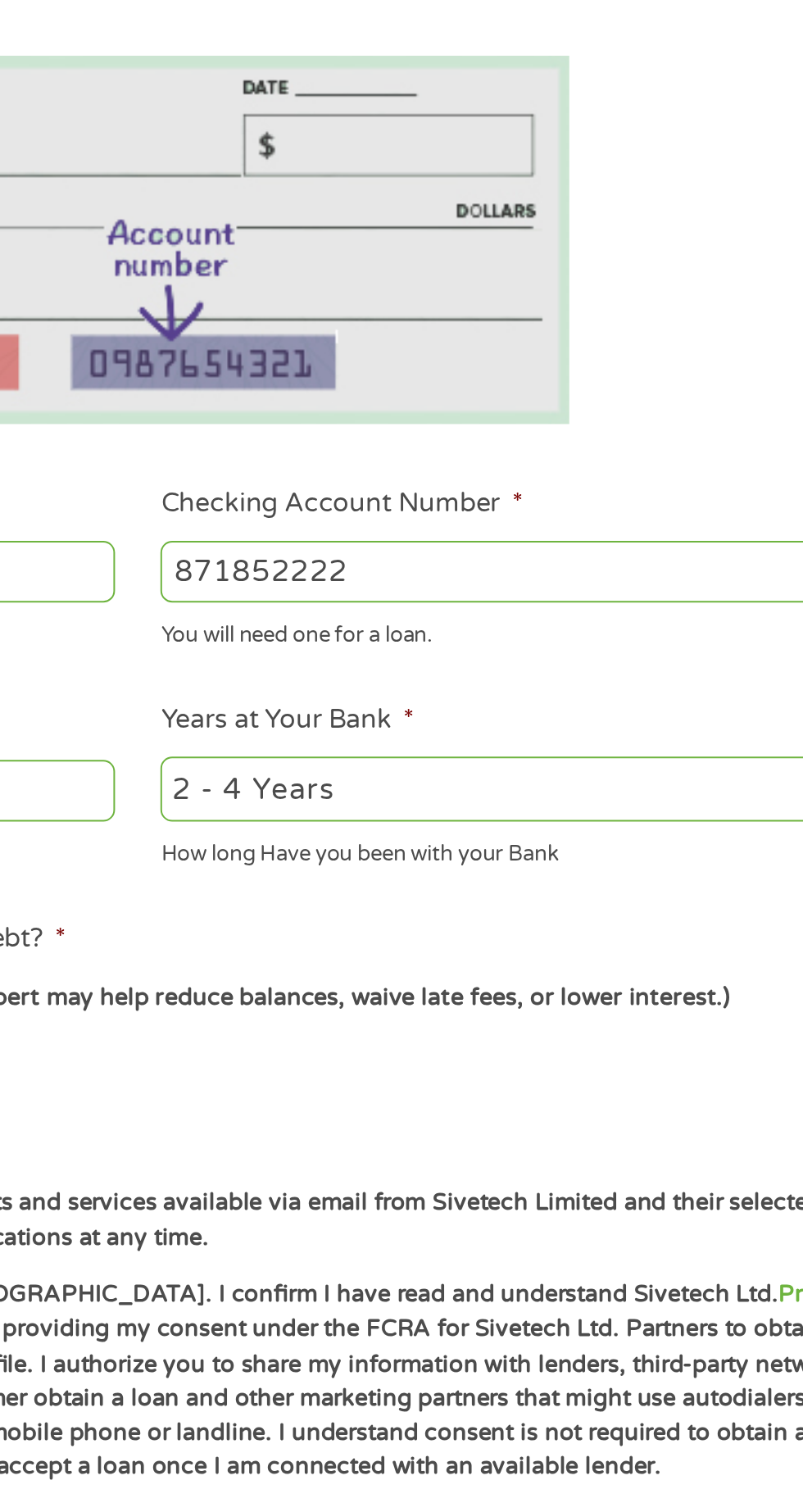
click at [540, 584] on input "871852222" at bounding box center [588, 577] width 351 height 31
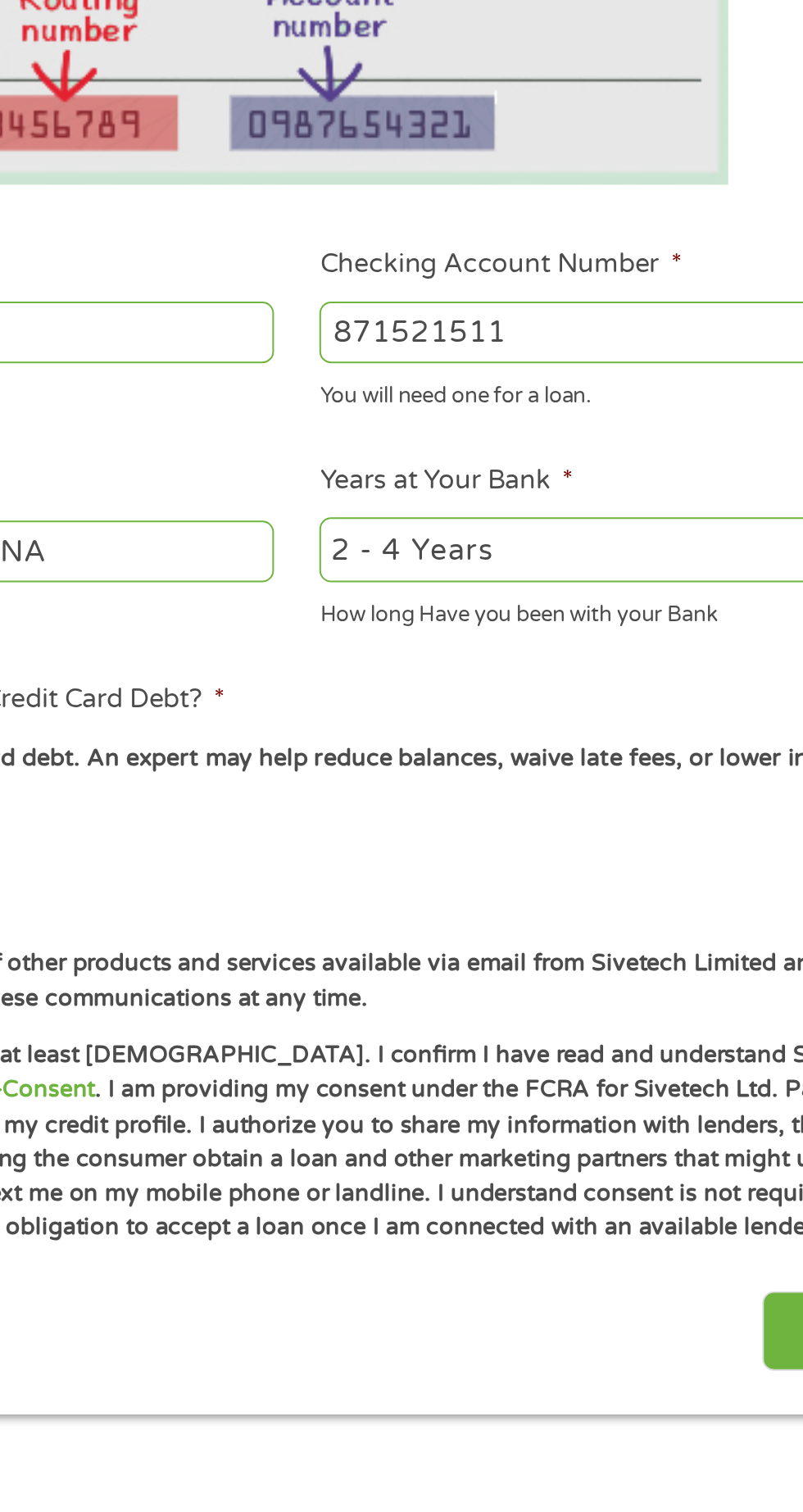
type input "871521511"
click at [565, 682] on select "2 - 4 Years 6 - 12 Months 1 - 2 Years Over 4 Years" at bounding box center [588, 687] width 351 height 34
select select "60months"
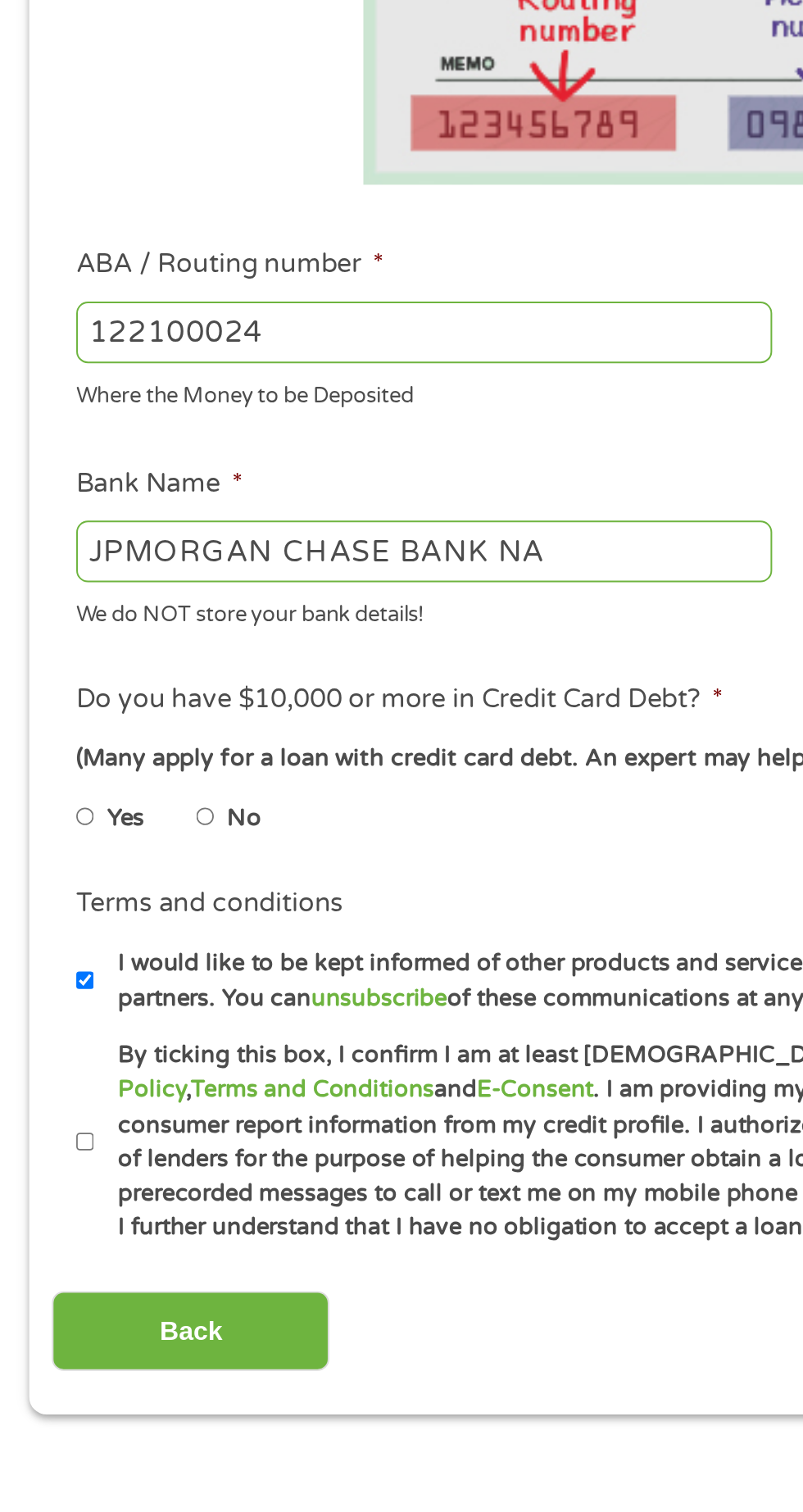
click at [109, 814] on input "No" at bounding box center [104, 821] width 10 height 26
radio input "true"
click at [45, 983] on input "By ticking this box, I confirm I am at least [DEMOGRAPHIC_DATA]. I confirm I ha…" at bounding box center [43, 985] width 10 height 26
checkbox input "true"
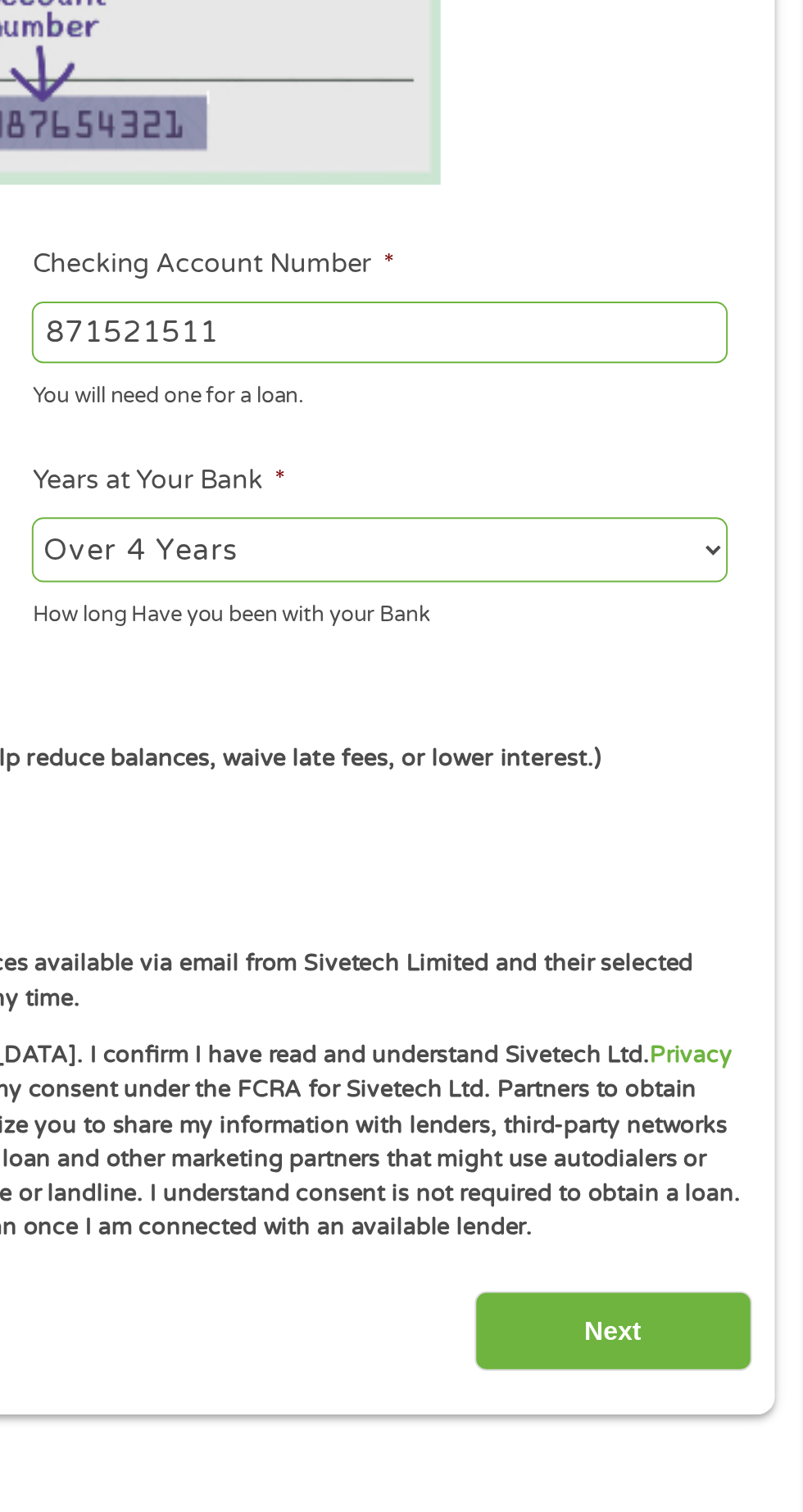
click at [708, 1071] on input "Next" at bounding box center [706, 1081] width 140 height 40
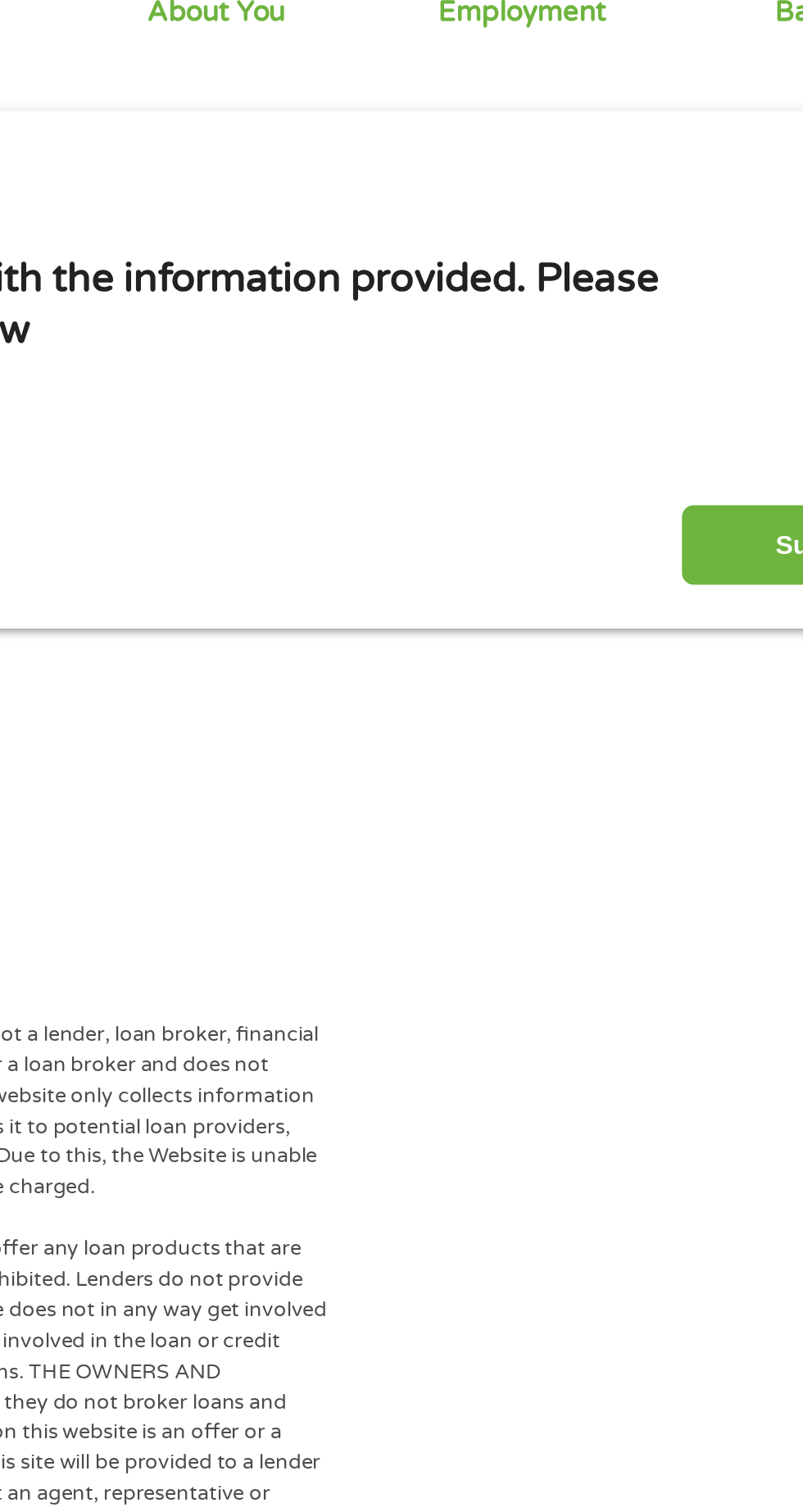
click at [667, 434] on input "Submit" at bounding box center [706, 438] width 140 height 40
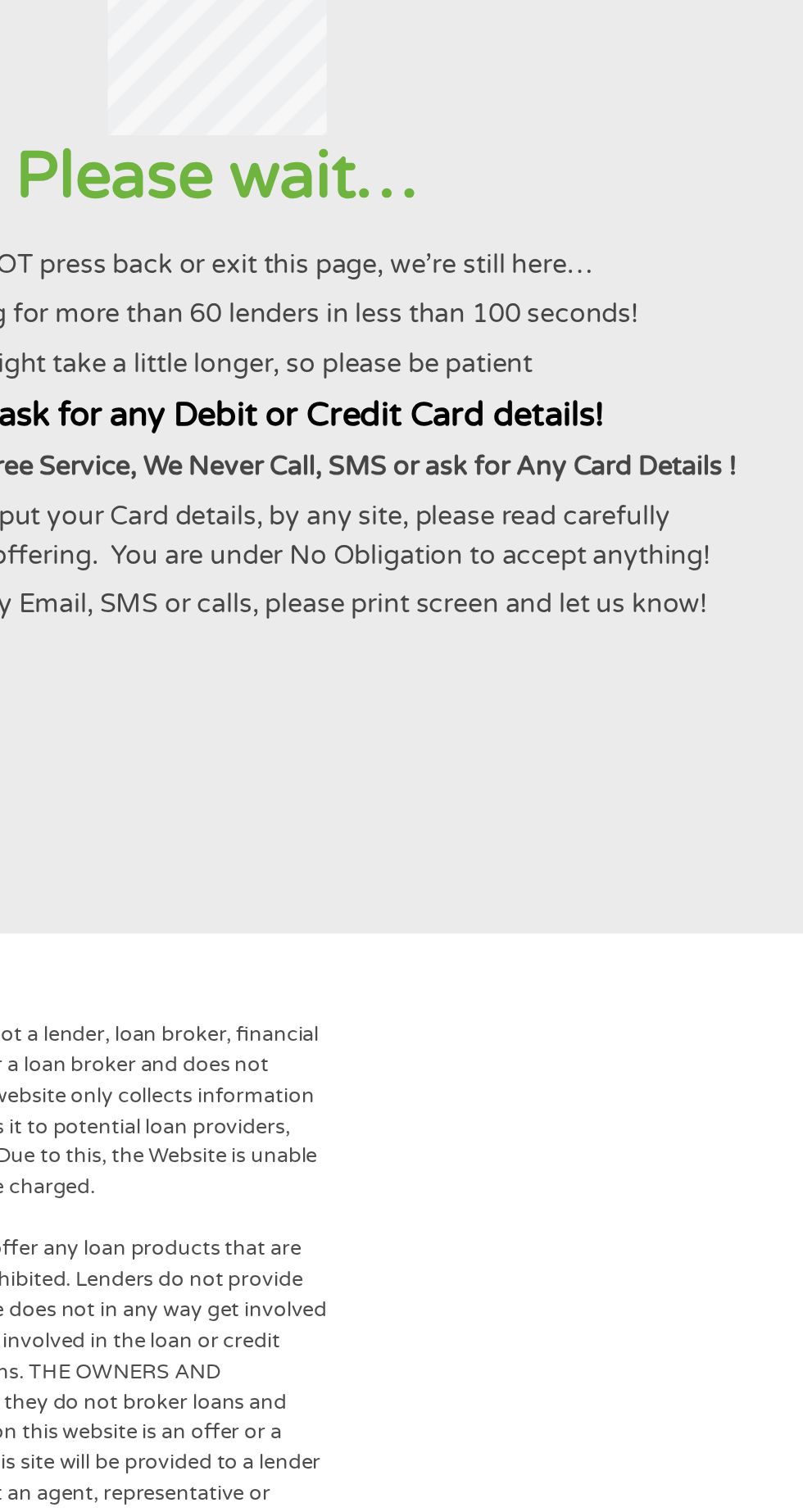
scroll to position [0, 0]
